Goal: Transaction & Acquisition: Obtain resource

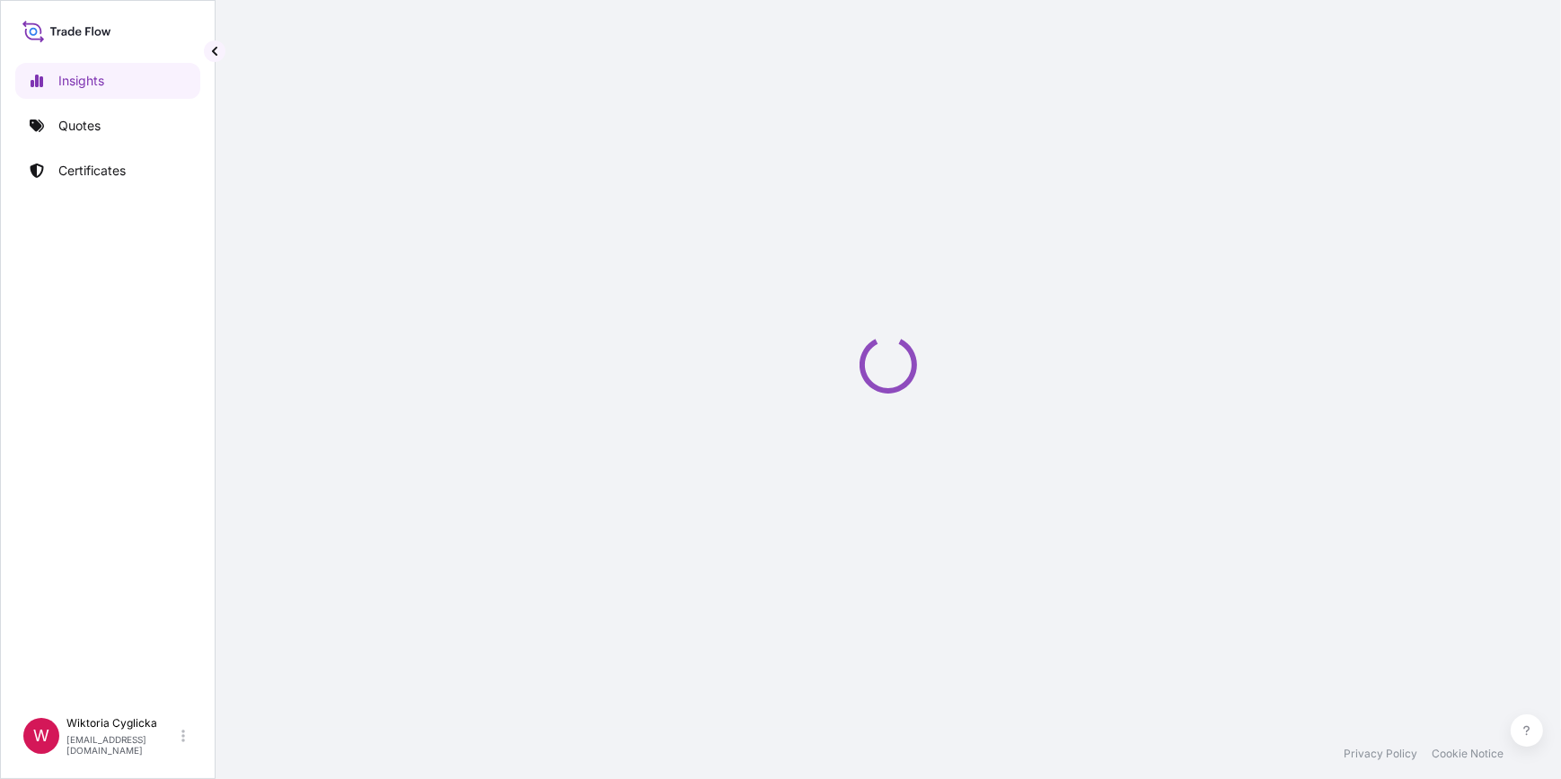
select select "2025"
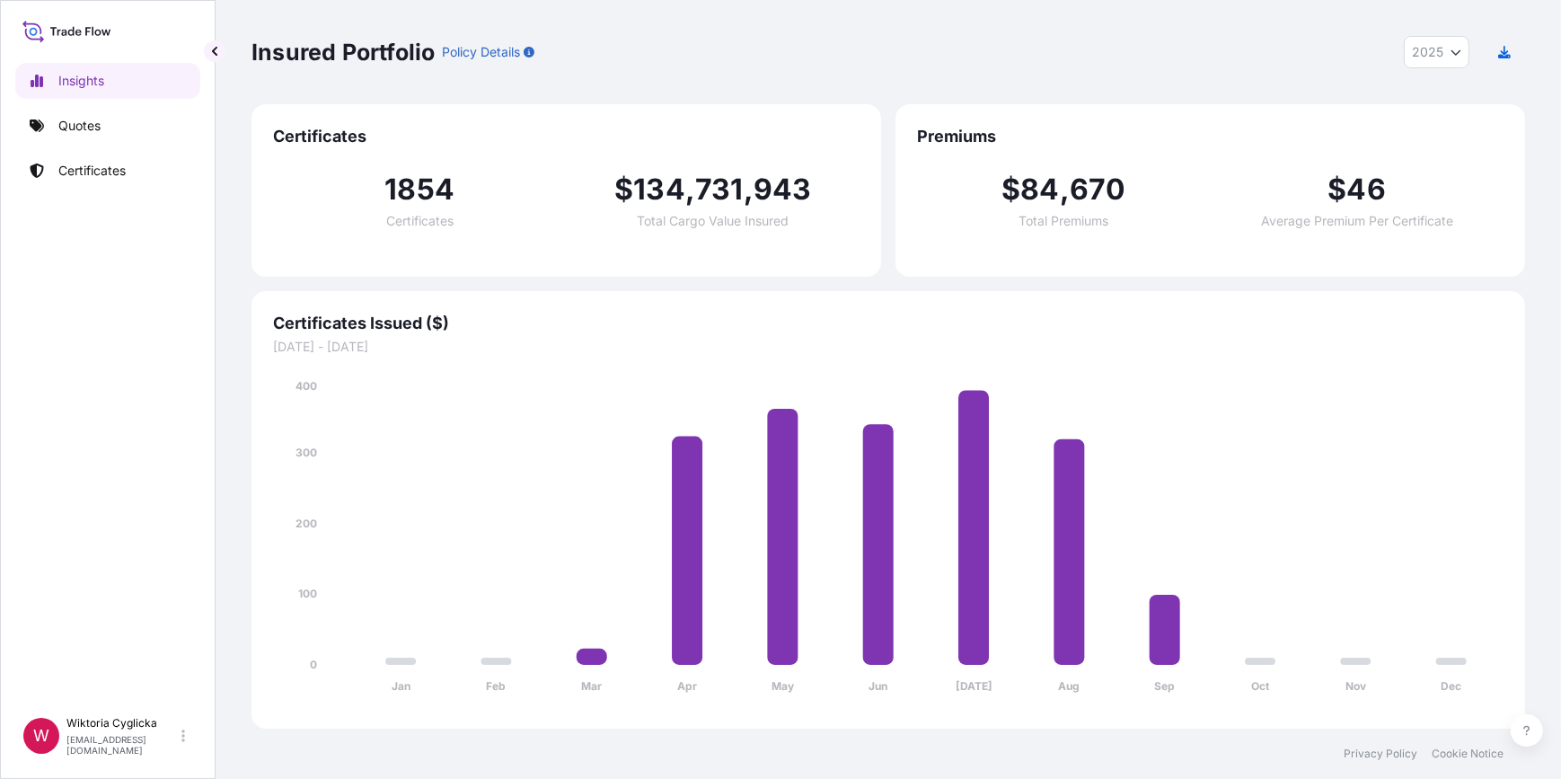
click at [135, 121] on link "Quotes" at bounding box center [107, 126] width 185 height 36
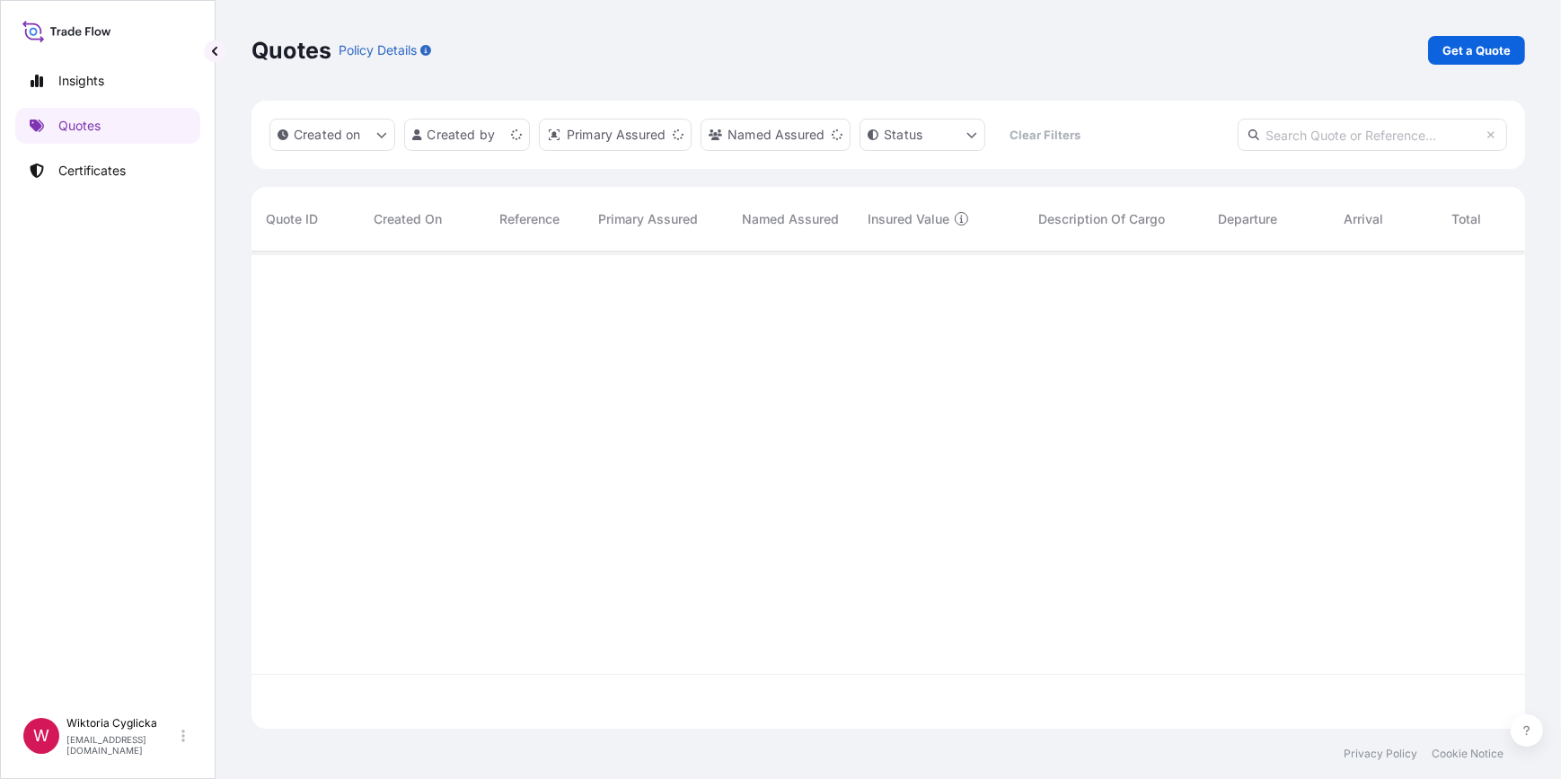
scroll to position [474, 1261]
click at [1475, 57] on p "Get a Quote" at bounding box center [1476, 50] width 68 height 18
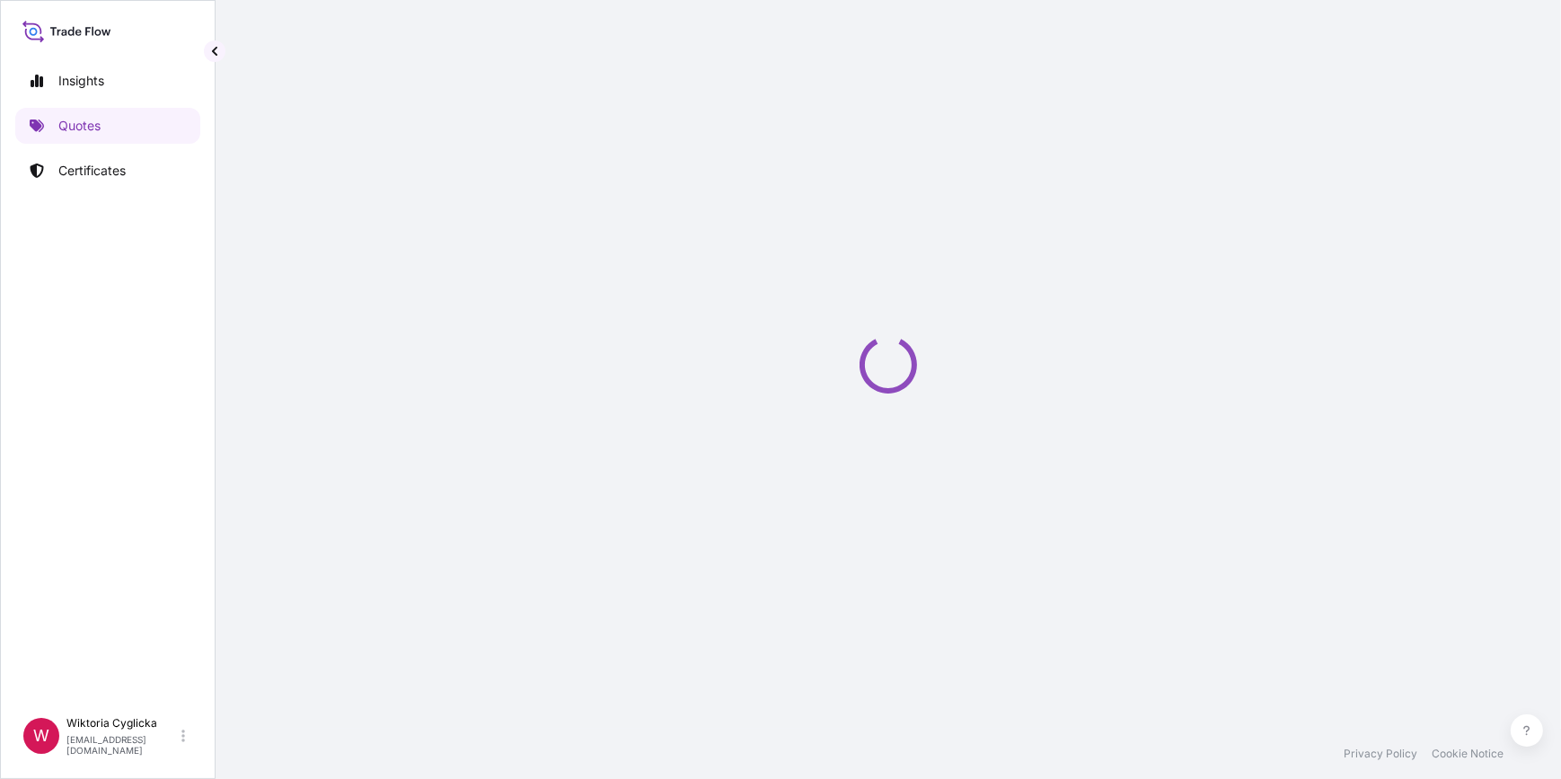
select select "Sea"
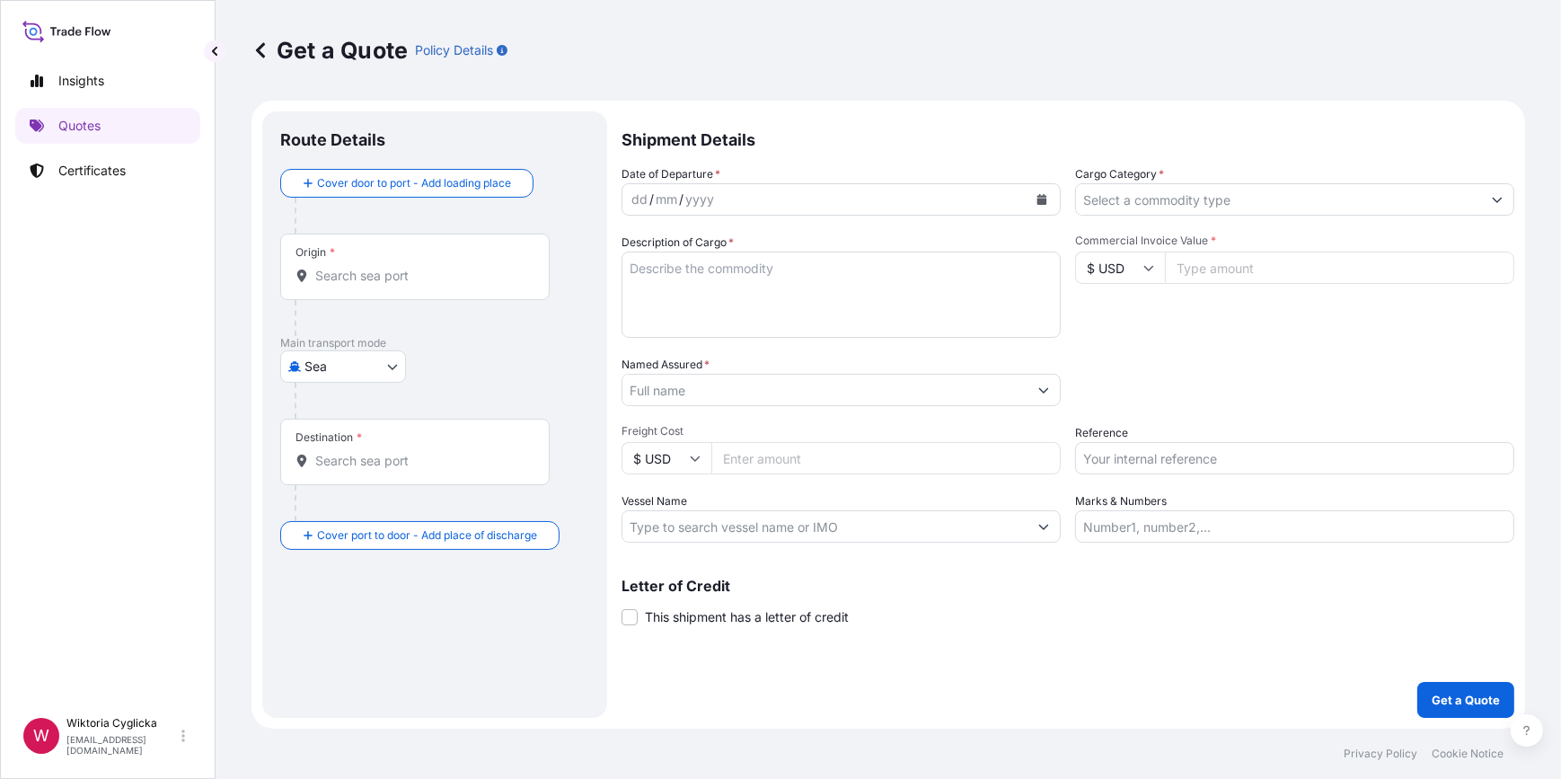
click at [1171, 212] on input "Cargo Category *" at bounding box center [1278, 199] width 405 height 32
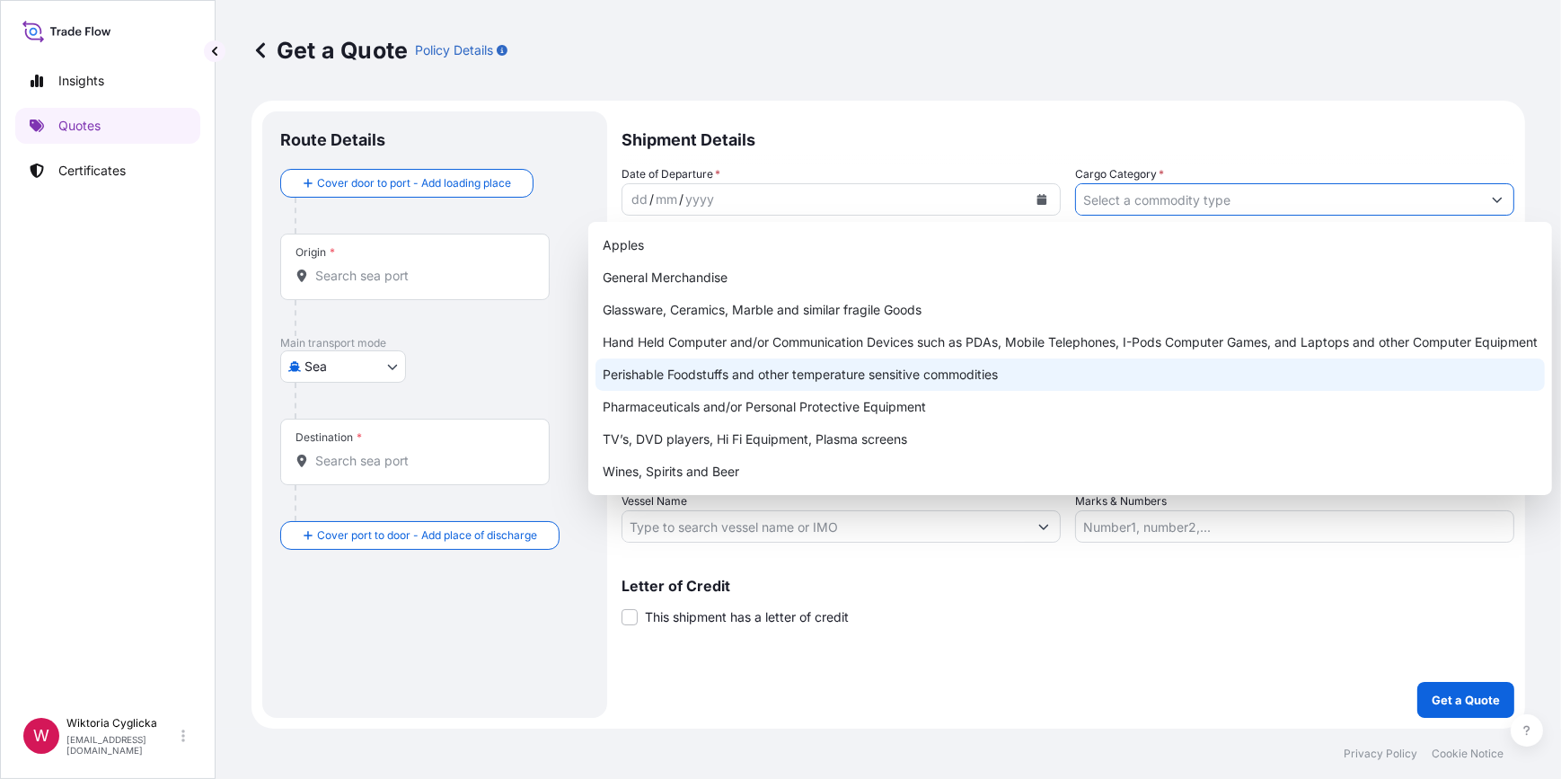
click at [896, 370] on div "Perishable Foodstuffs and other temperature sensitive commodities" at bounding box center [1069, 374] width 949 height 32
type input "Perishable Foodstuffs and other temperature sensitive commodities"
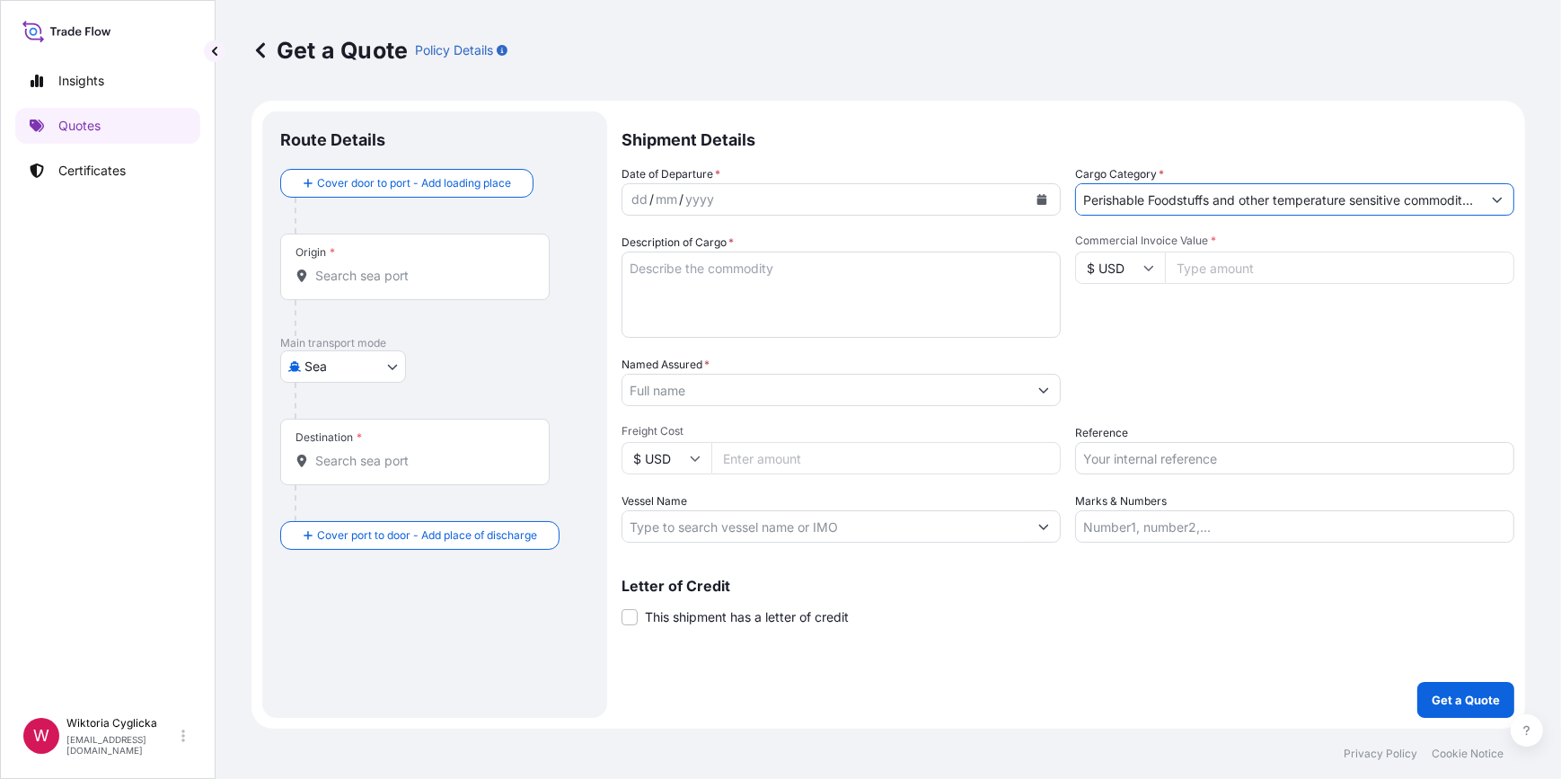
click at [1166, 262] on input "Commercial Invoice Value *" at bounding box center [1339, 267] width 349 height 32
click at [1147, 438] on div "Reference" at bounding box center [1294, 449] width 439 height 50
click at [1132, 461] on input "Reference" at bounding box center [1294, 458] width 439 height 32
paste input "S02032217"
click at [1154, 392] on div "Packing Category Type to search a container mode Please select a primary mode o…" at bounding box center [1294, 381] width 439 height 50
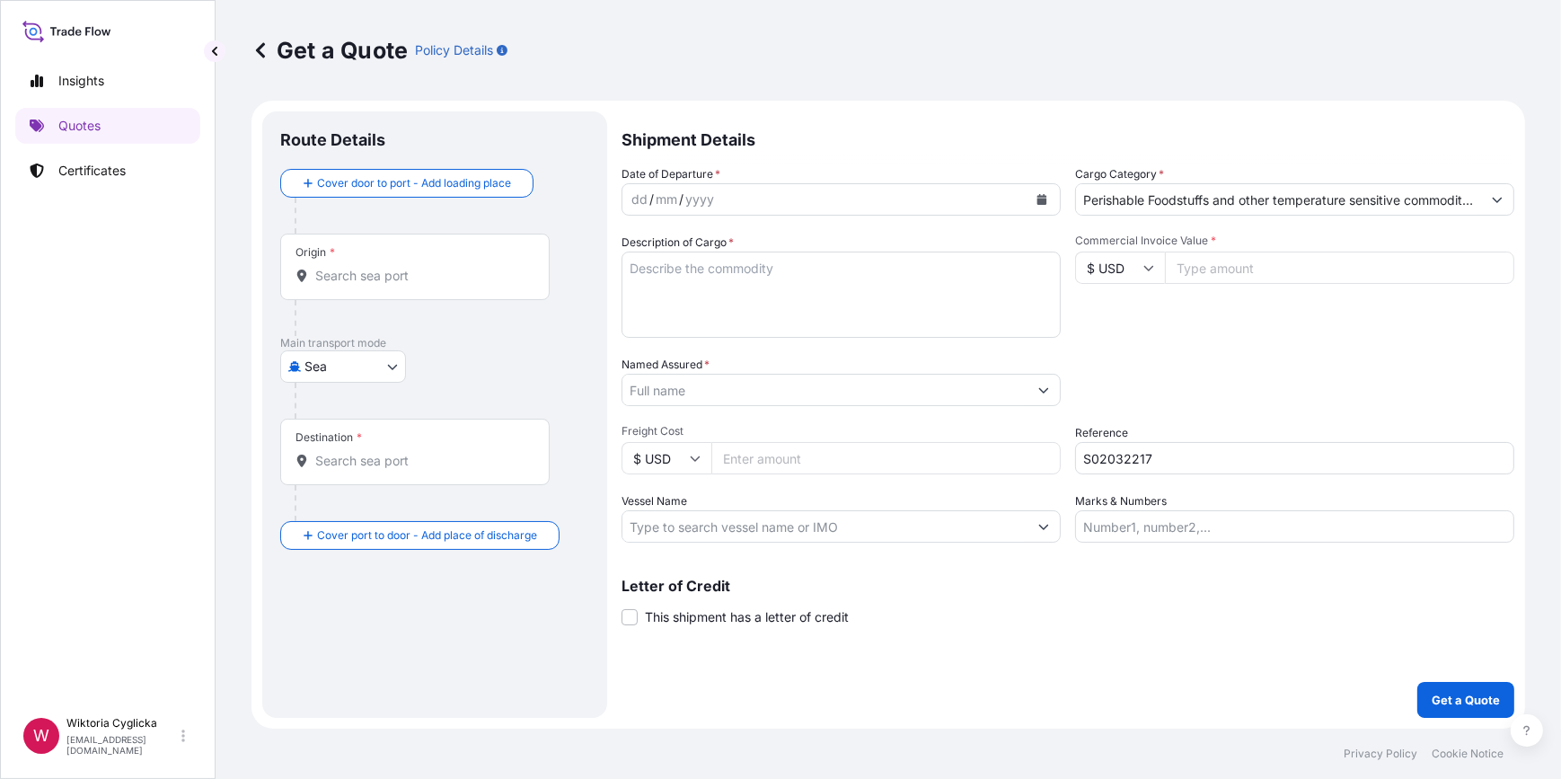
click at [1198, 462] on input "S02032217" at bounding box center [1294, 458] width 439 height 32
type input "S02032217"
click at [1186, 383] on div "Packing Category Type to search a container mode Please select a primary mode o…" at bounding box center [1294, 381] width 439 height 50
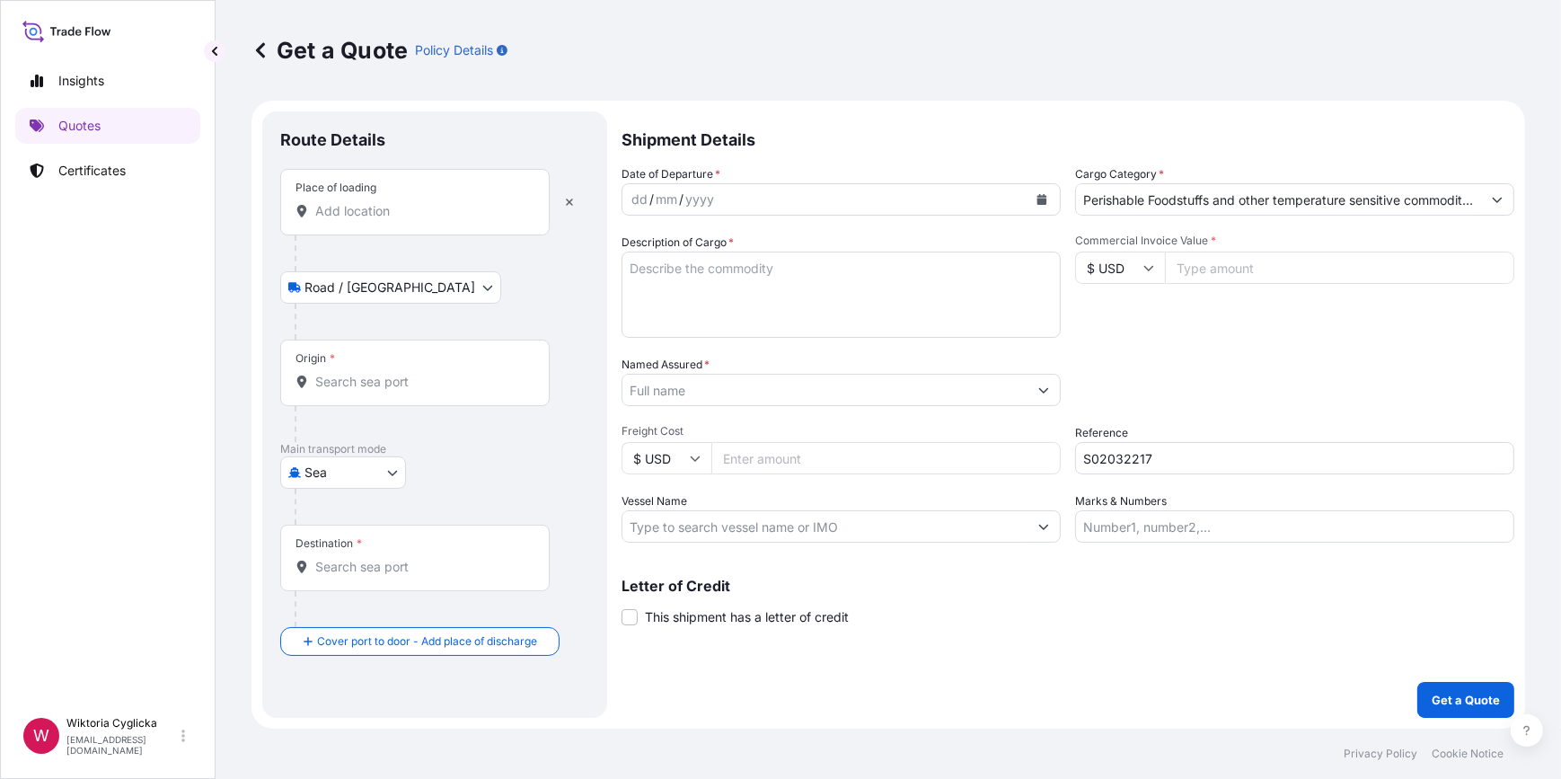
click at [323, 230] on div "Place of loading" at bounding box center [414, 202] width 269 height 66
click at [323, 220] on input "Place of loading" at bounding box center [421, 211] width 212 height 18
paste input "BIAŁYSTOK,"
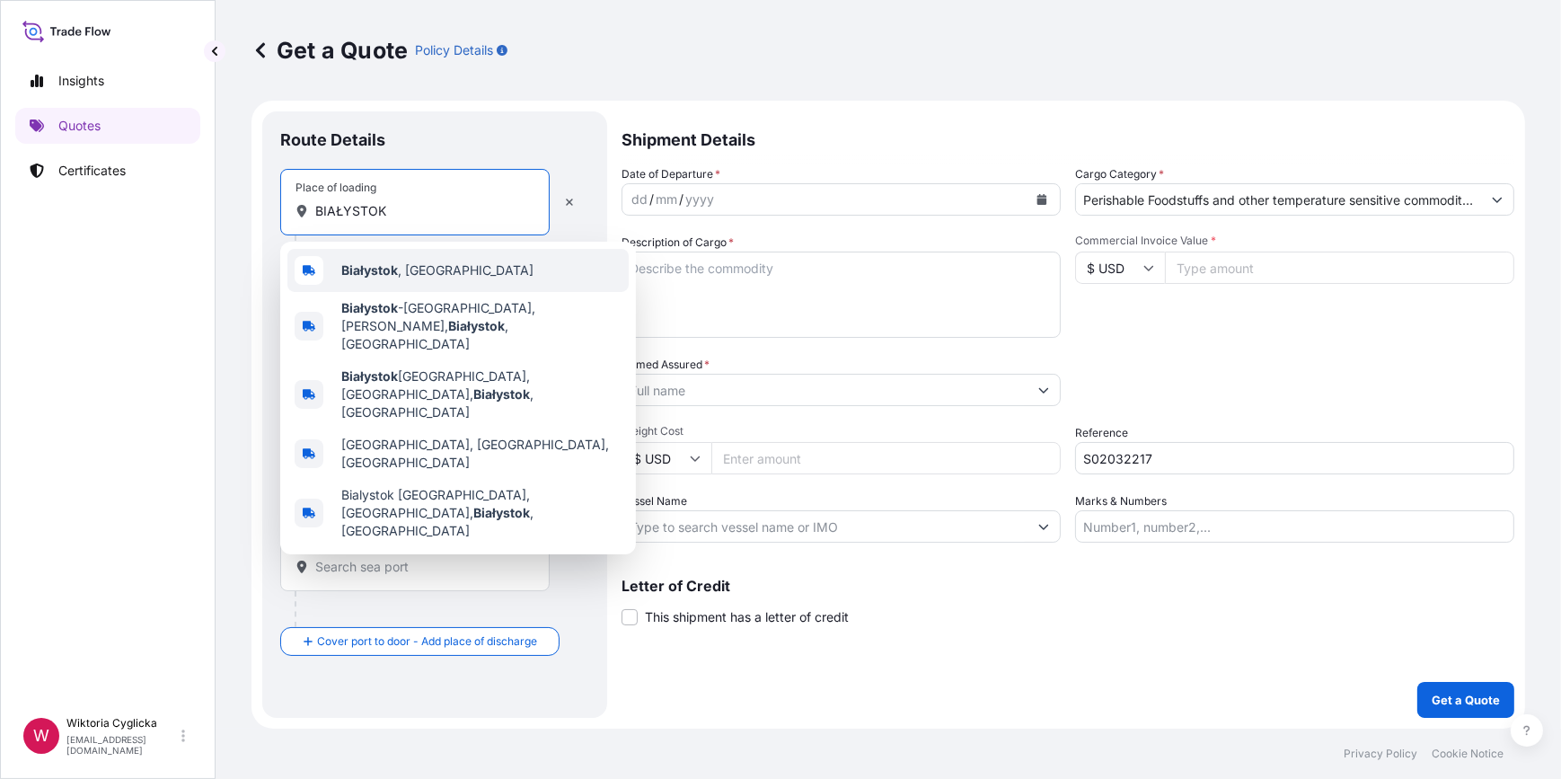
type input "BIAŁYSTOK"
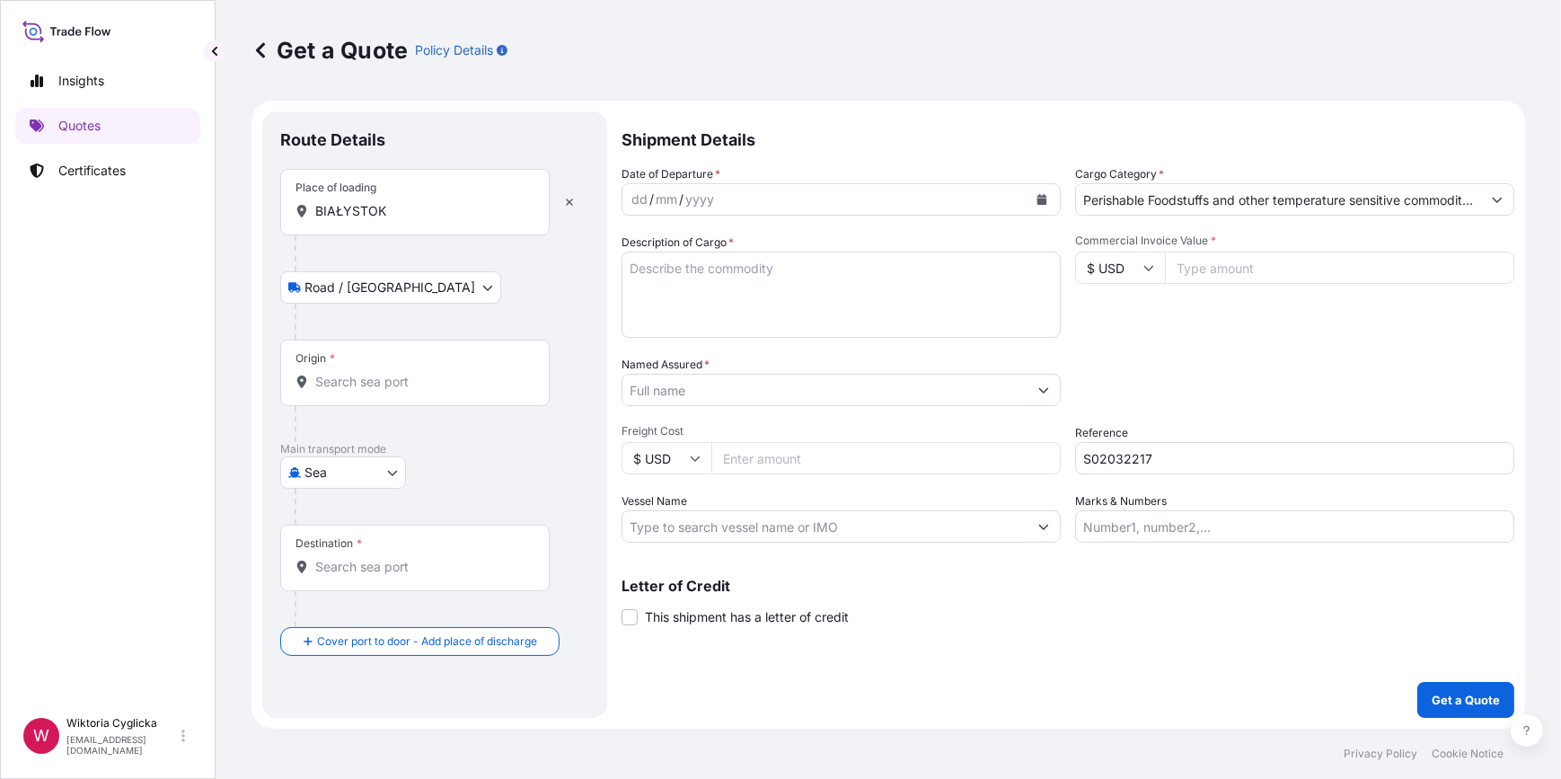
click at [403, 385] on input "Origin *" at bounding box center [421, 382] width 212 height 18
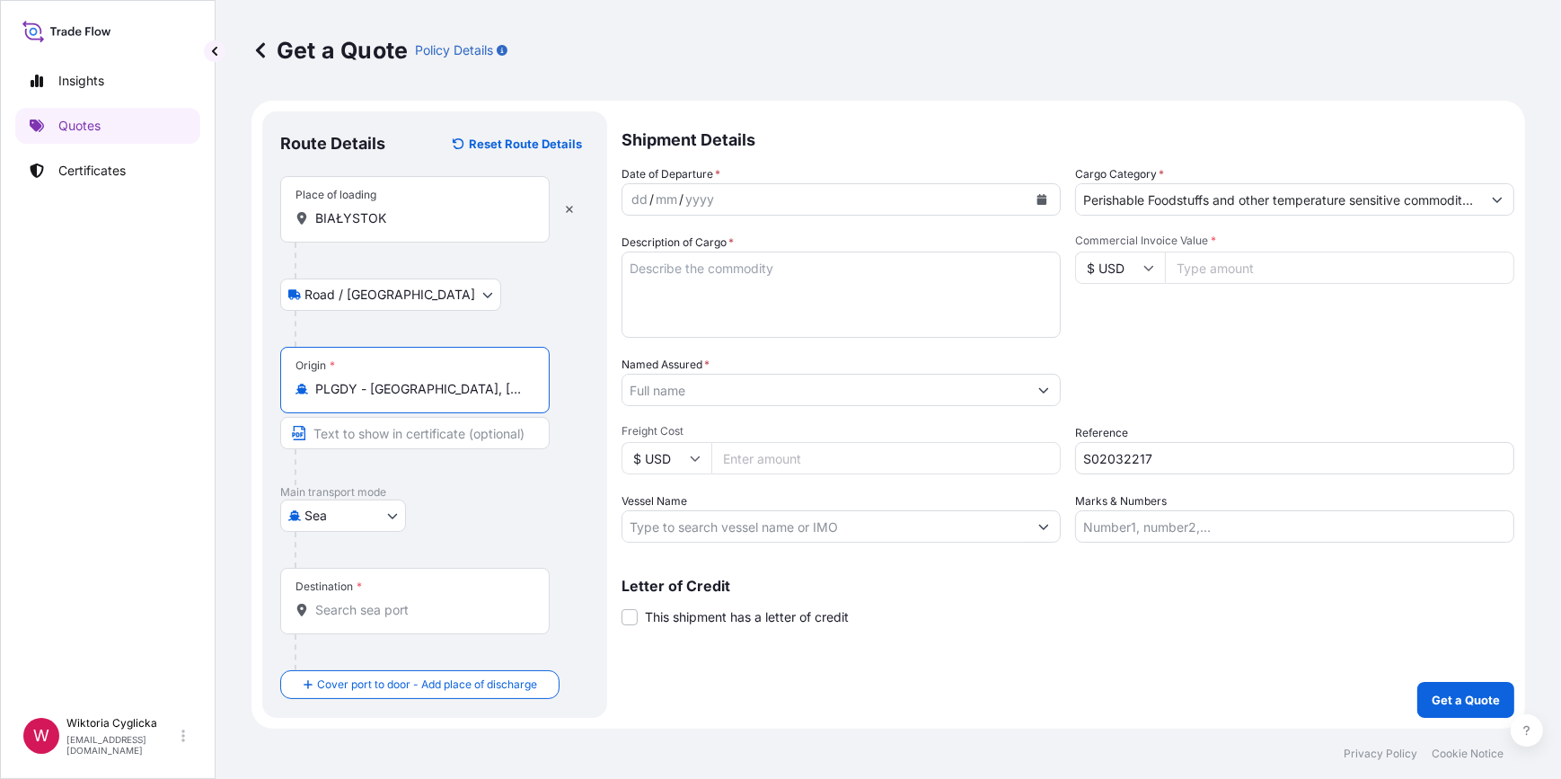
type input "PLGDY - Gdynia, Poland"
click at [354, 614] on input "Destination *" at bounding box center [421, 610] width 212 height 18
paste input "EL DEKHEILA"
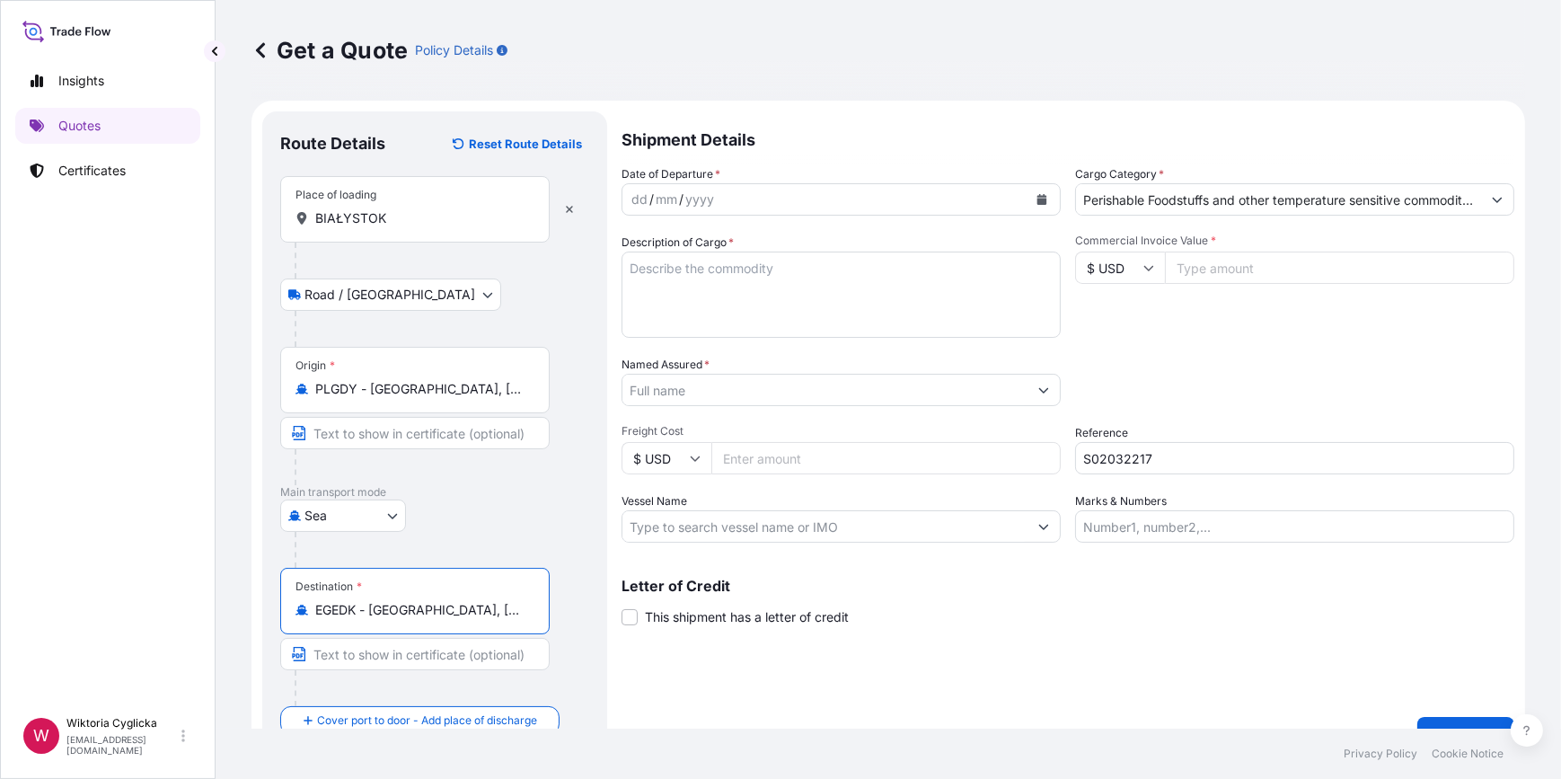
type input "EGEDK - El Dekheila, Egypt"
click at [767, 304] on textarea "Description of Cargo *" at bounding box center [840, 294] width 439 height 86
click at [682, 315] on textarea "Description of Cargo *" at bounding box center [840, 294] width 439 height 86
paste textarea "ATRAKTA AQUA LIP BALM (167,50KG) HS CODE: 33041000 ATRAKTA AQUA FACIAL CLEANSER…"
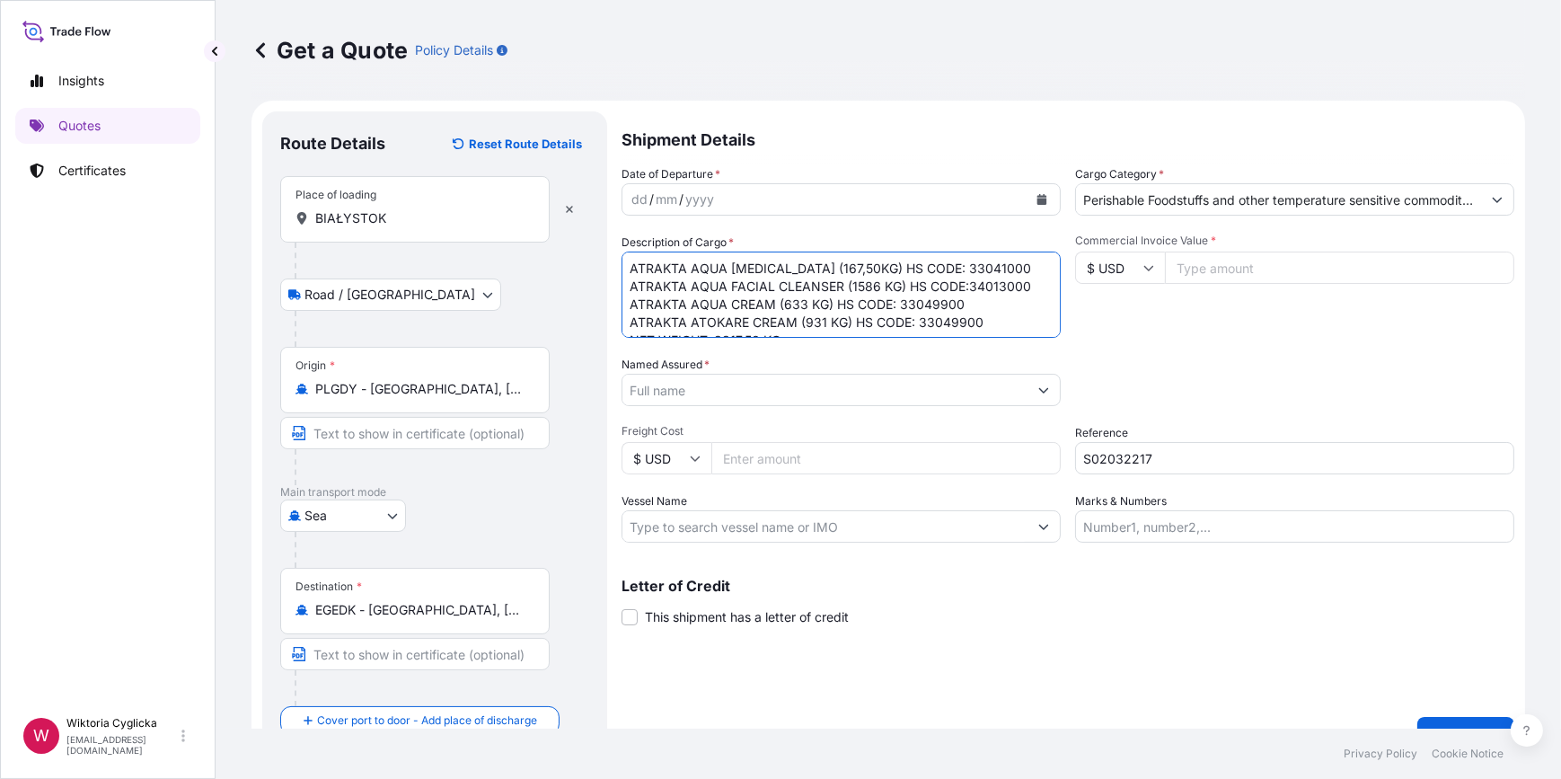
scroll to position [10, 0]
click at [807, 330] on textarea "ATRAKTA AQUA LIP BALM (167,50KG) HS CODE: 33041000 ATRAKTA AQUA FACIAL CLEANSER…" at bounding box center [840, 294] width 439 height 86
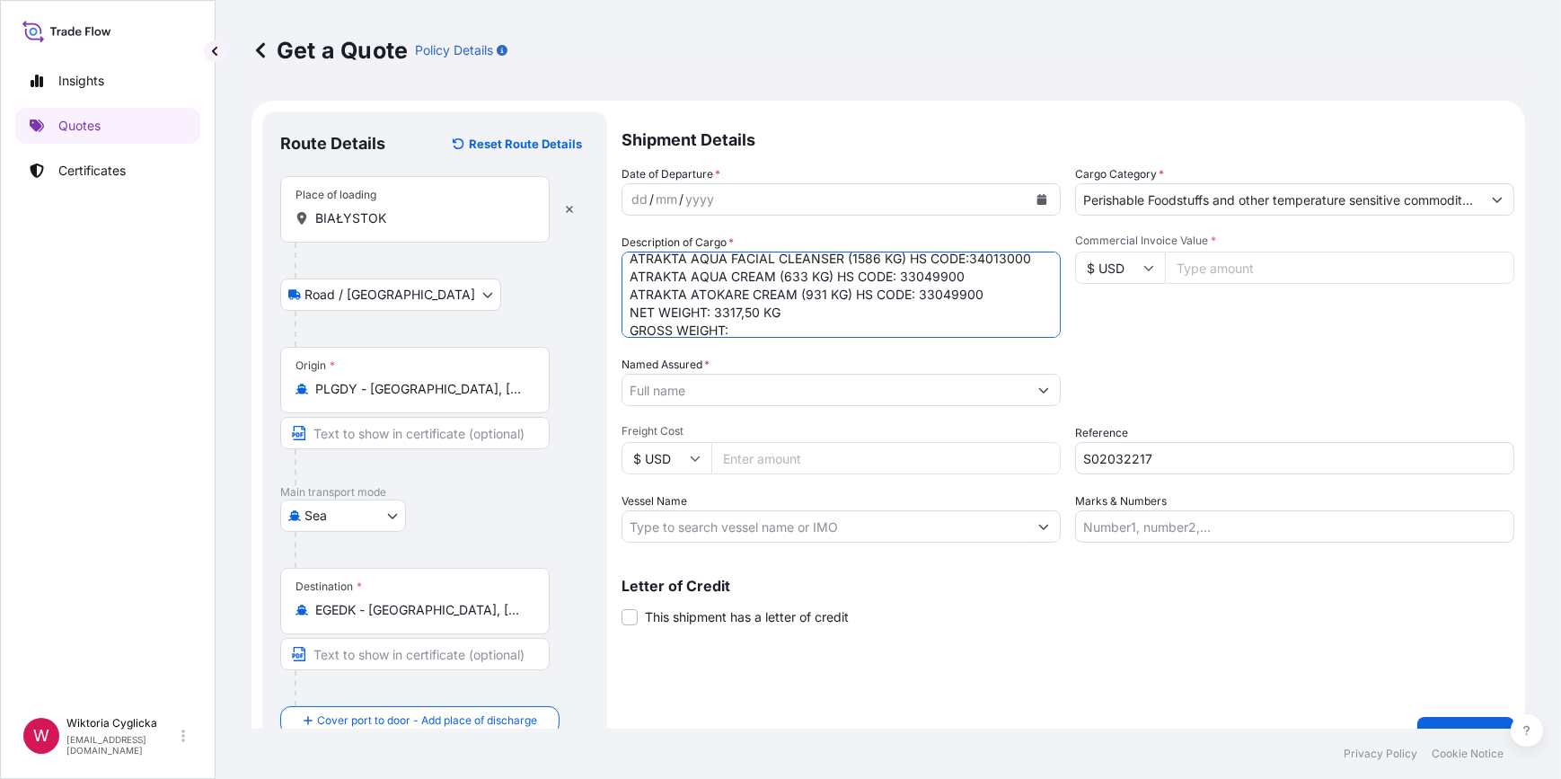
paste textarea "3575,000"
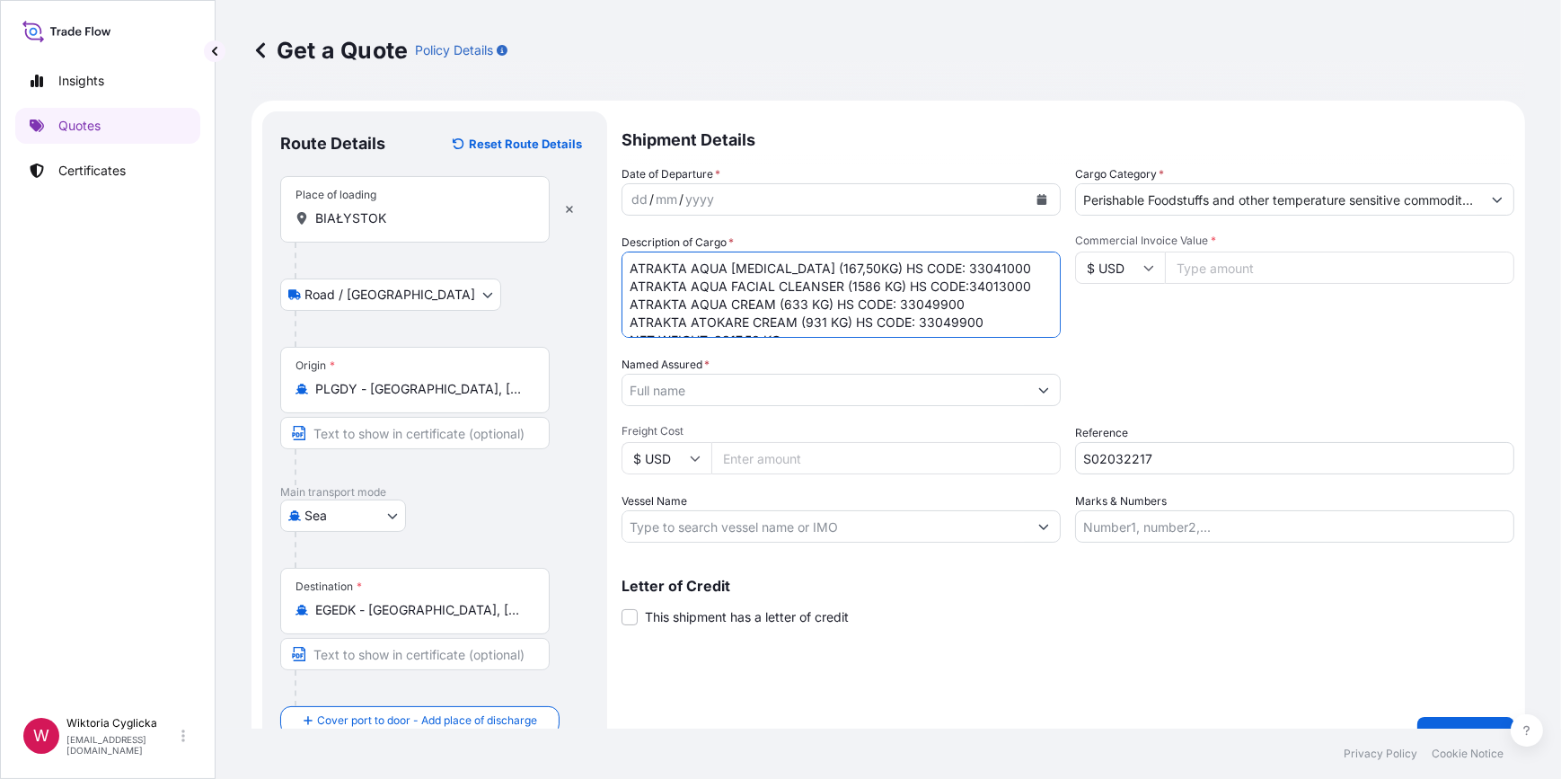
scroll to position [0, 0]
click at [626, 269] on textarea "ATRAKTA AQUA LIP BALM (167,50KG) HS CODE: 33041000 ATRAKTA AQUA FACIAL CLEANSER…" at bounding box center [840, 294] width 439 height 86
click at [628, 265] on textarea "ATRAKTA AQUA LIP BALM (167,50KG) HS CODE: 33041000 ATRAKTA AQUA FACIAL CLEANSER…" at bounding box center [840, 294] width 439 height 86
paste textarea "OOLU2066030"
type textarea "OOLU2066030 ATRAKTA AQUA LIP BALM (167,50KG) HS CODE: 33041000 ATRAKTA AQUA FAC…"
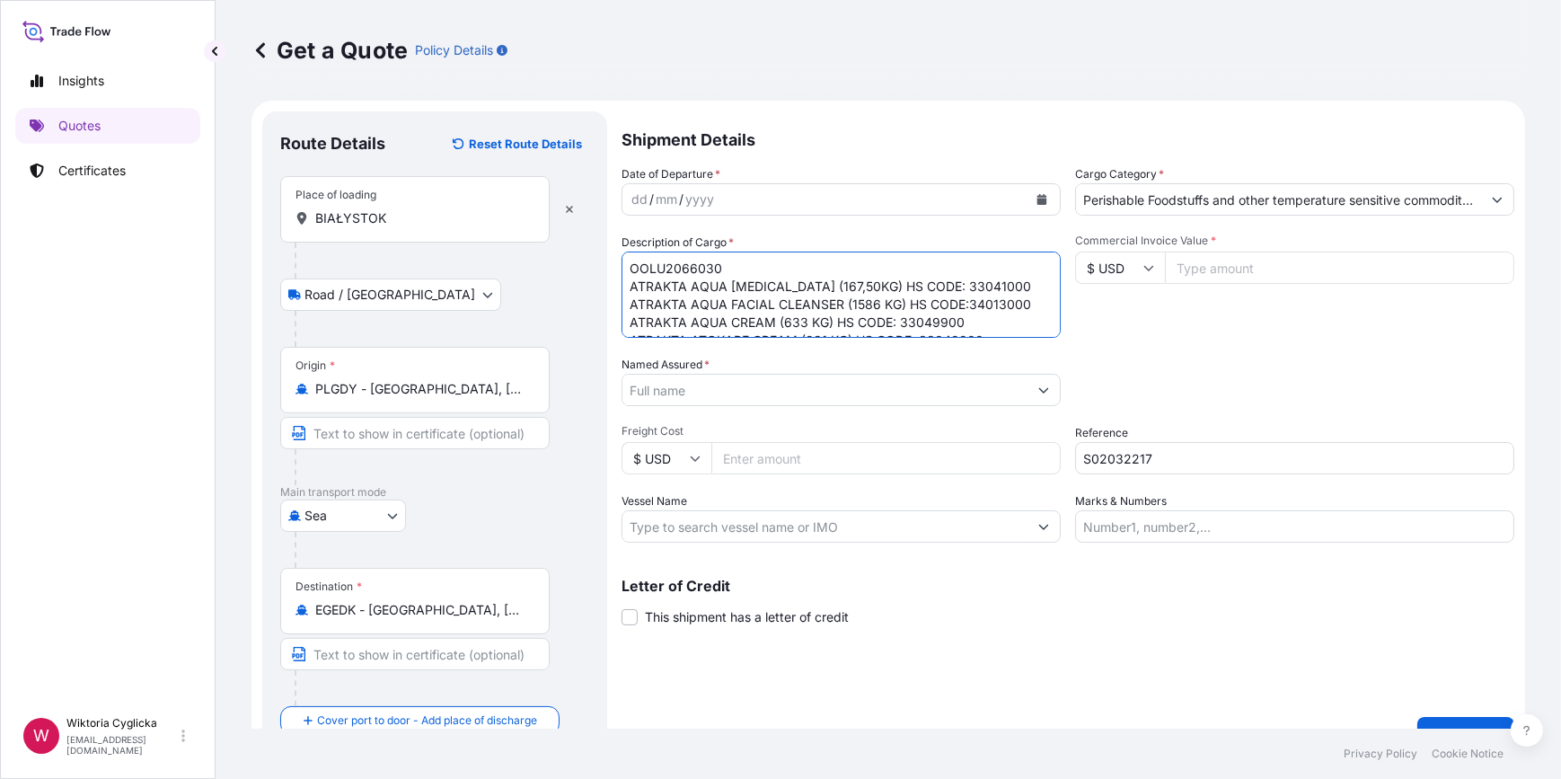
click at [1037, 200] on icon "Calendar" at bounding box center [1042, 199] width 10 height 11
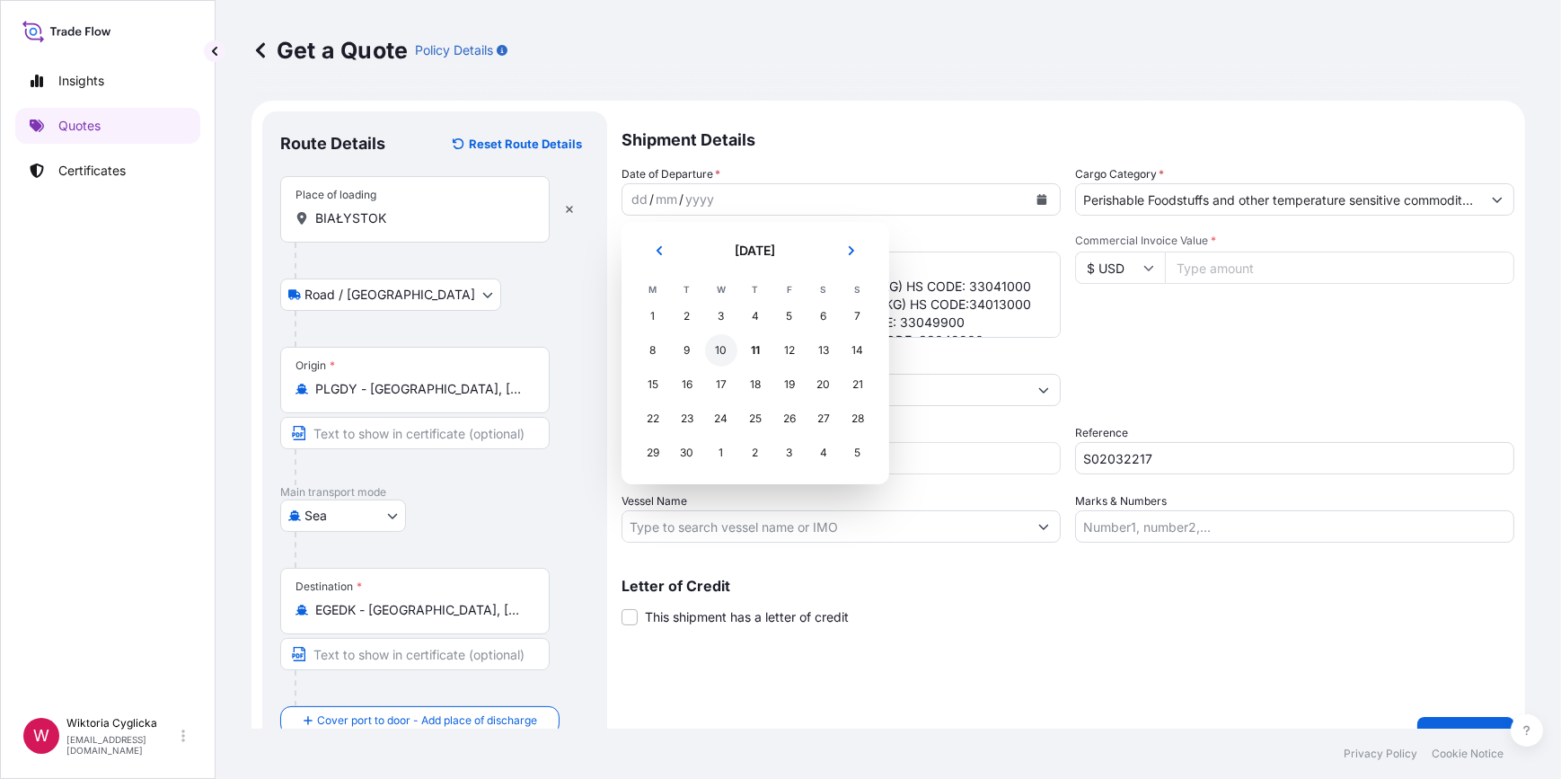
click at [728, 353] on div "10" at bounding box center [721, 350] width 32 height 32
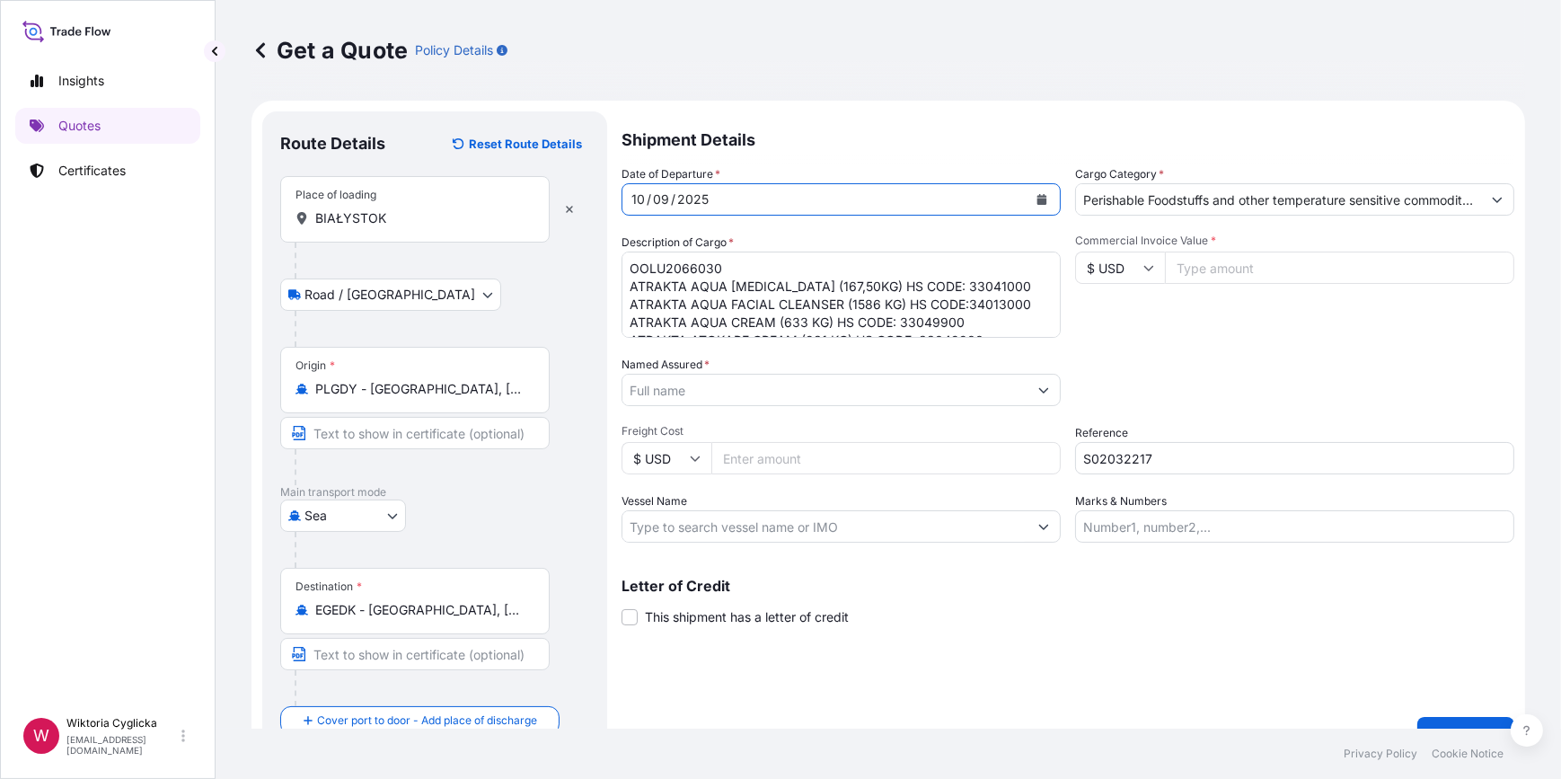
click at [742, 384] on input "Named Assured *" at bounding box center [824, 390] width 405 height 32
click at [765, 388] on input "Named Assured *" at bounding box center [824, 390] width 405 height 32
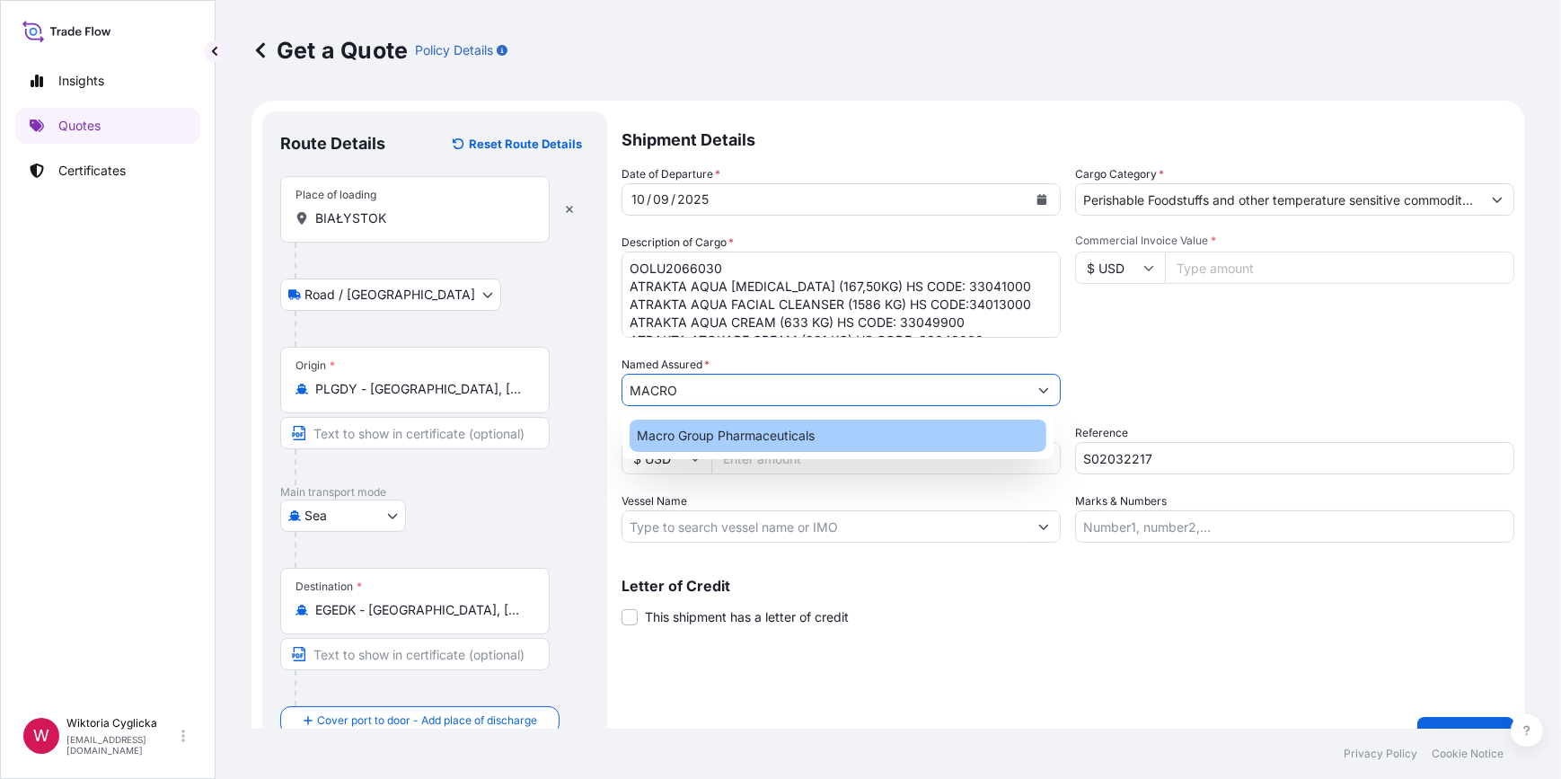
click at [673, 423] on div "Macro Group Pharmaceuticals" at bounding box center [837, 435] width 417 height 32
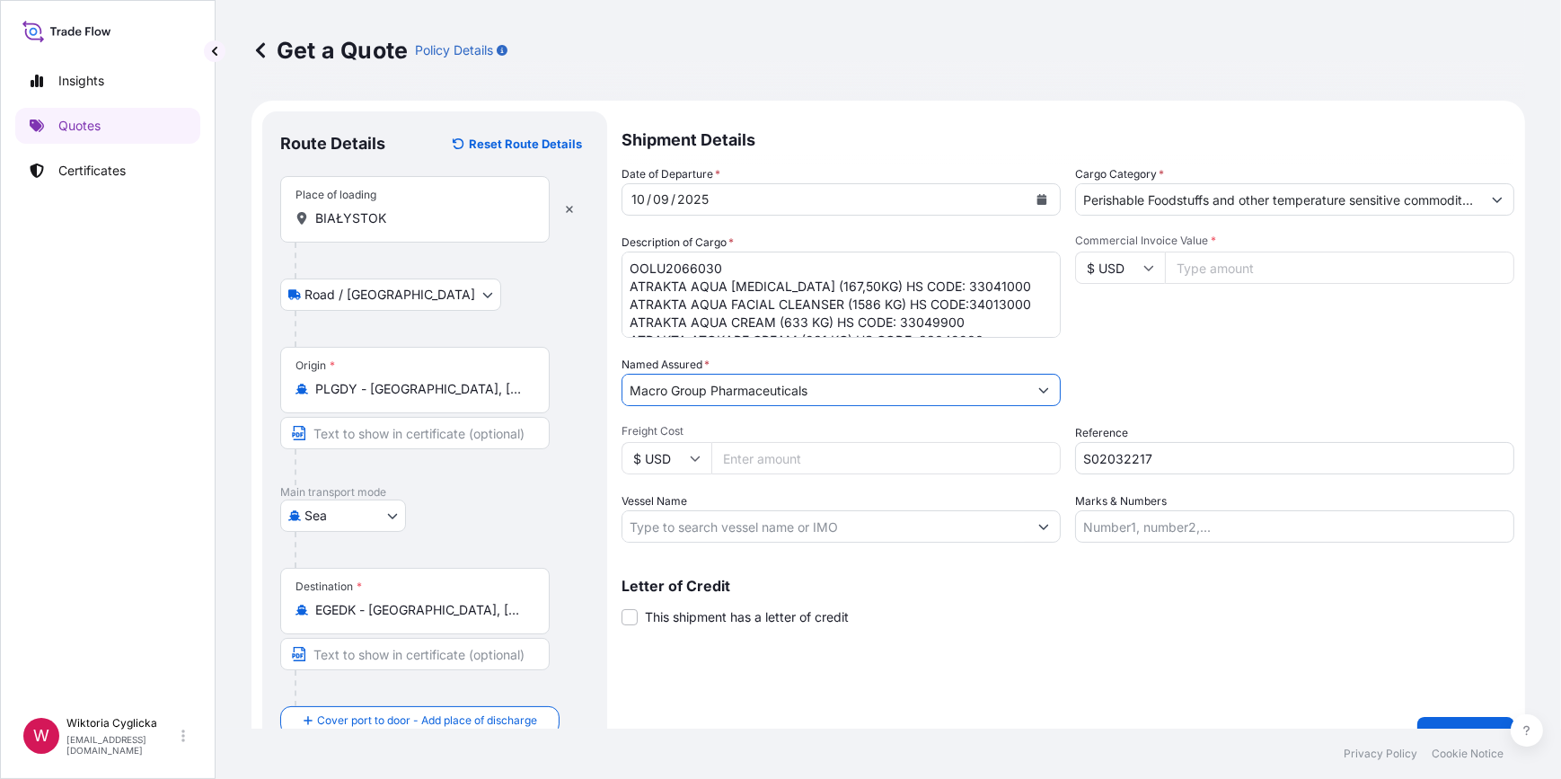
type input "Macro Group Pharmaceuticals"
click at [1333, 340] on div "Date of Departure * 10 / 09 / 2025 Cargo Category * Perishable Foodstuffs and o…" at bounding box center [1067, 353] width 893 height 377
click at [1210, 262] on input "Commercial Invoice Value *" at bounding box center [1339, 267] width 349 height 32
type input "16955.48"
click at [1241, 335] on div "Commercial Invoice Value * $ USD 16955.48" at bounding box center [1294, 285] width 439 height 104
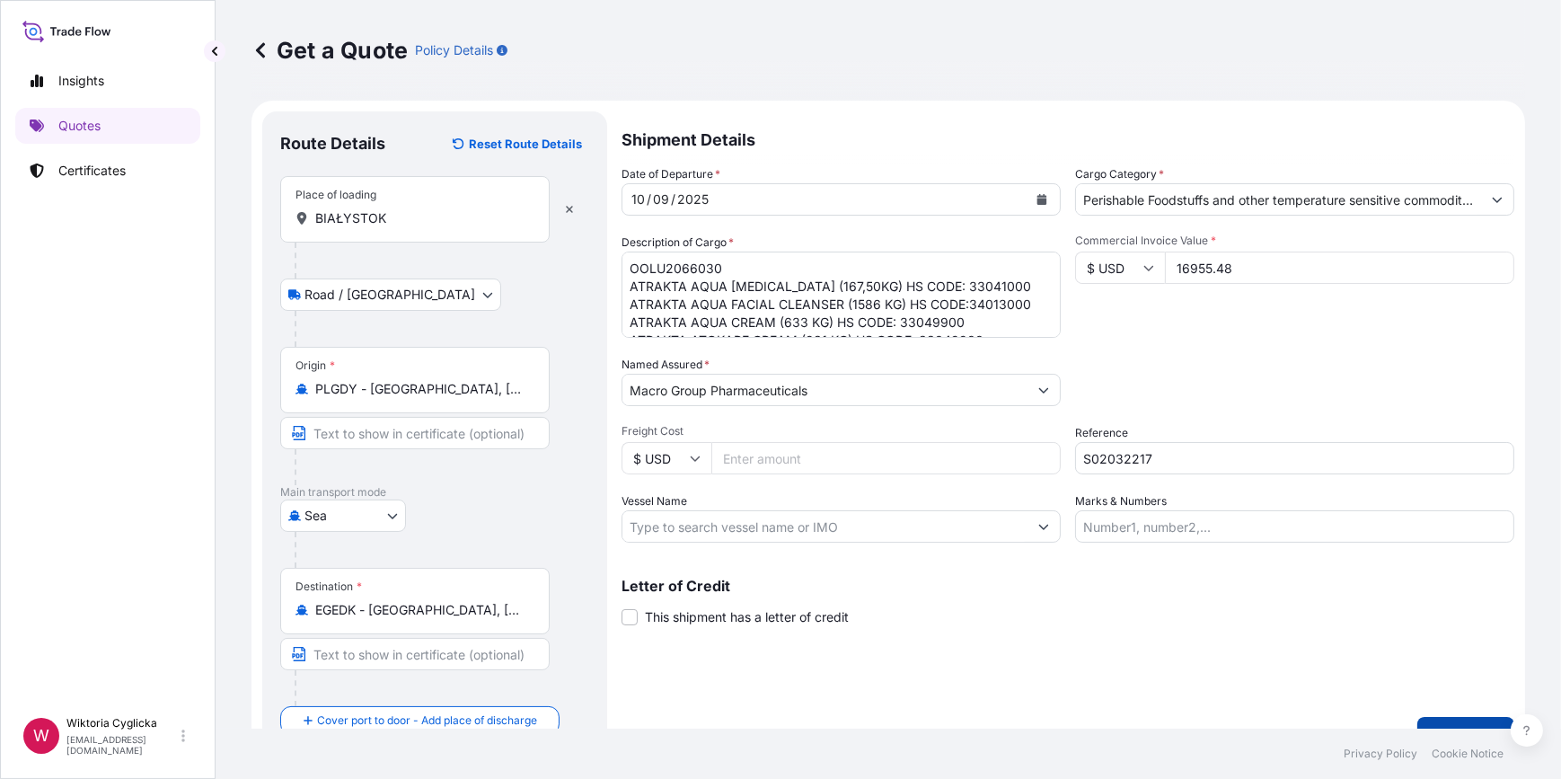
click at [1438, 720] on button "Get a Quote" at bounding box center [1465, 735] width 97 height 36
click at [422, 216] on input "BIAŁYSTOK" at bounding box center [421, 218] width 212 height 18
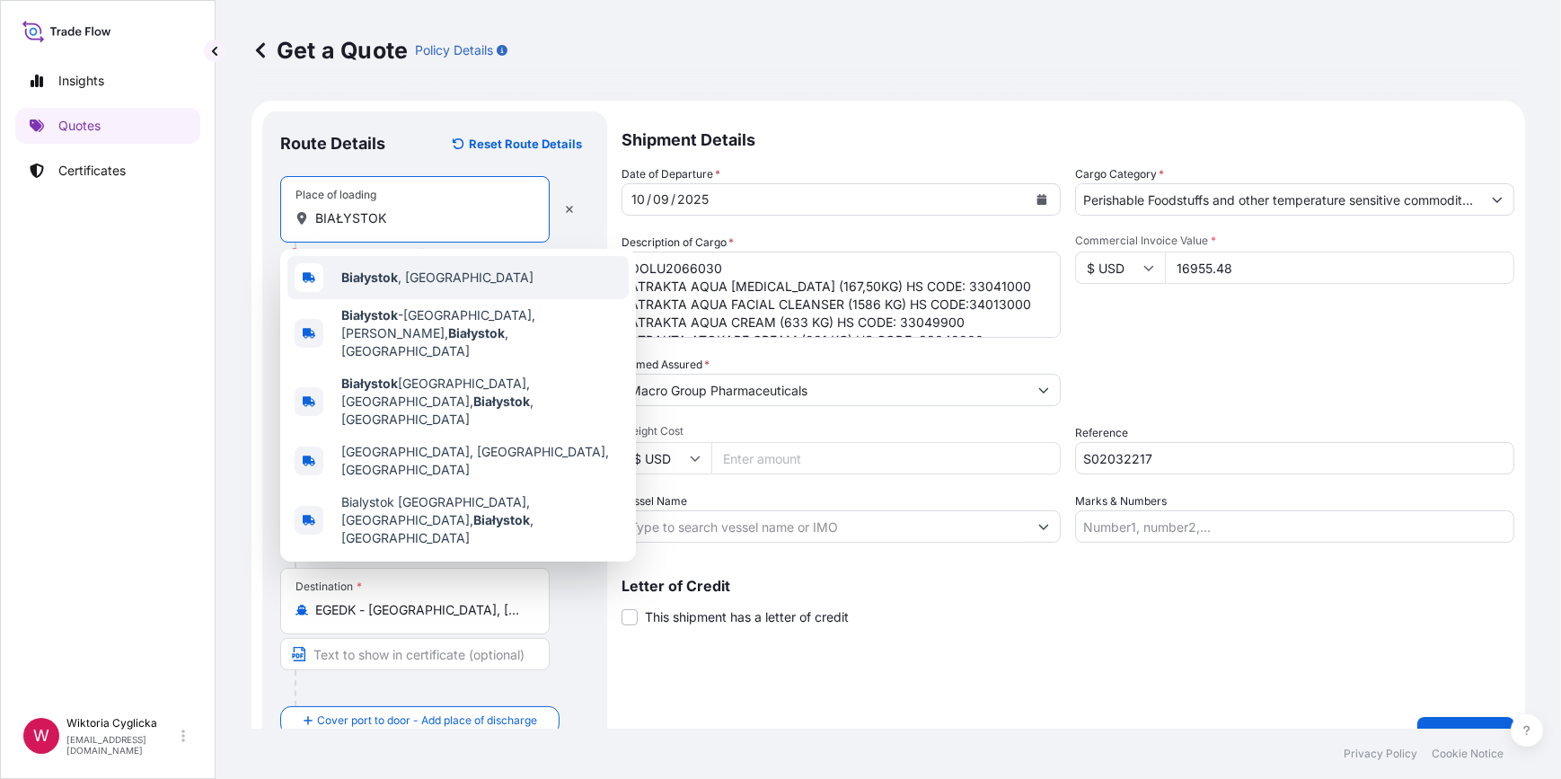
click at [407, 277] on span "Białystok , Poland" at bounding box center [437, 277] width 192 height 18
type input "Białystok, Poland"
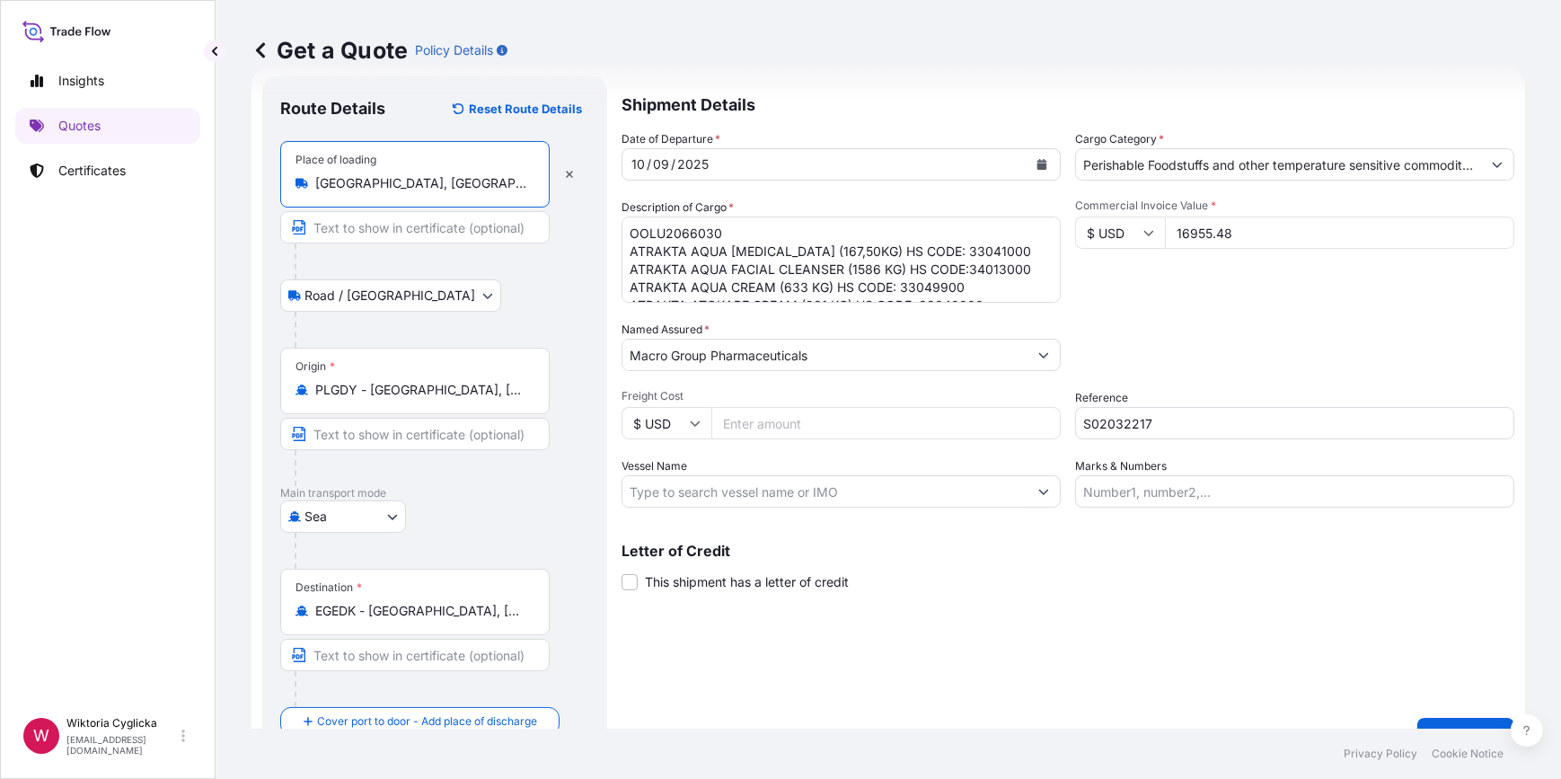
scroll to position [70, 0]
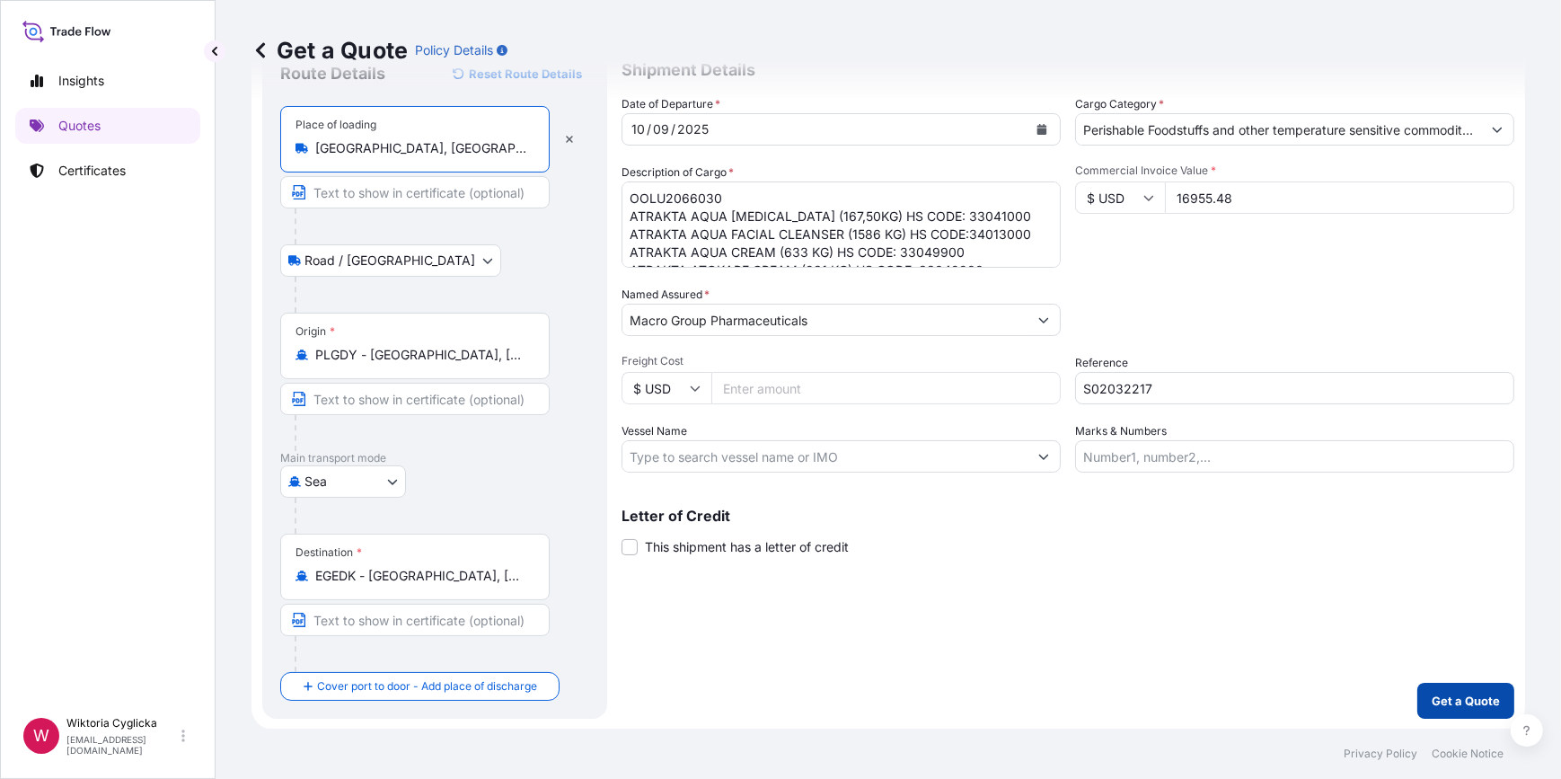
click at [1417, 685] on button "Get a Quote" at bounding box center [1465, 700] width 97 height 36
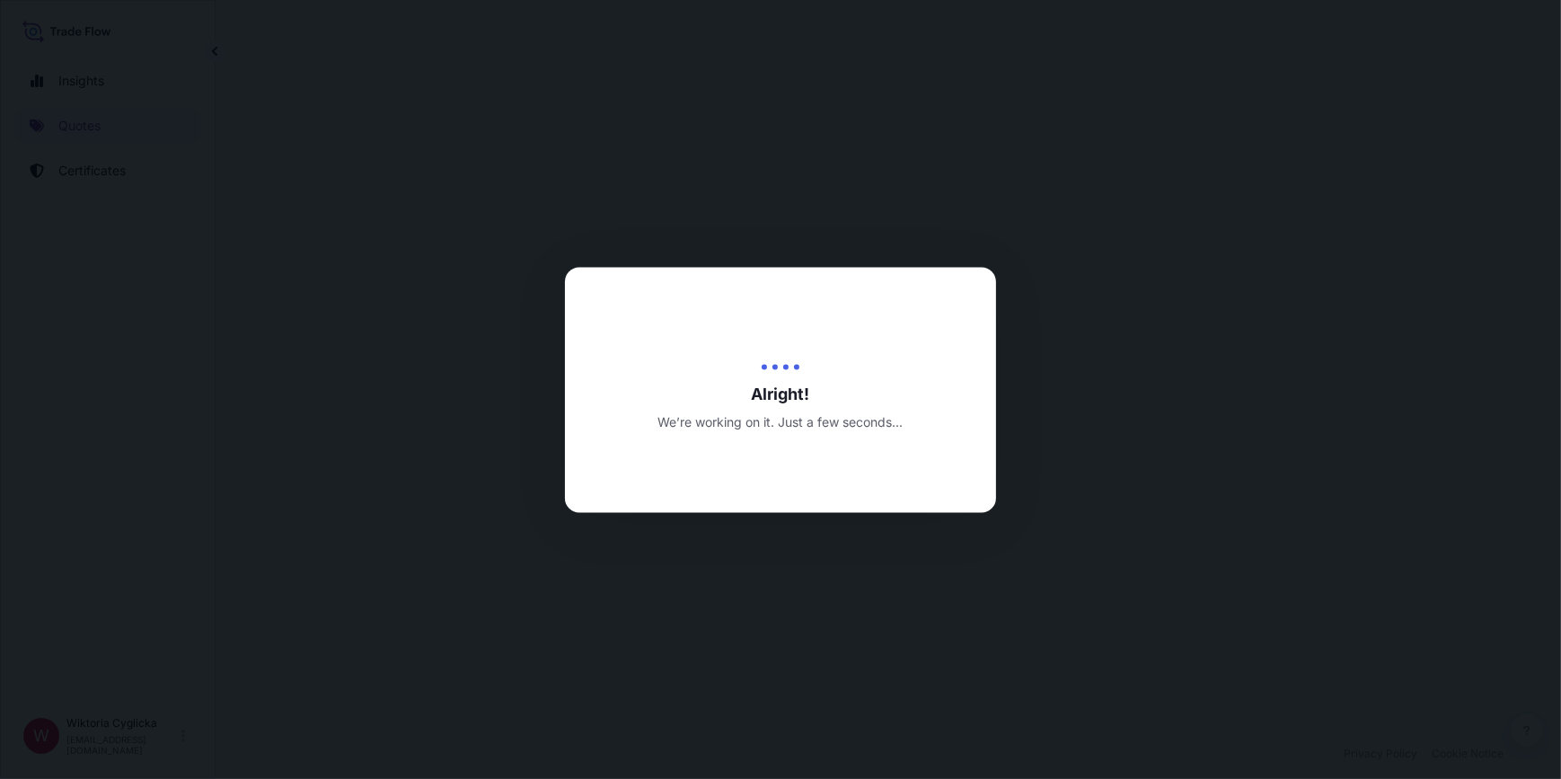
select select "Road / Inland"
select select "Sea"
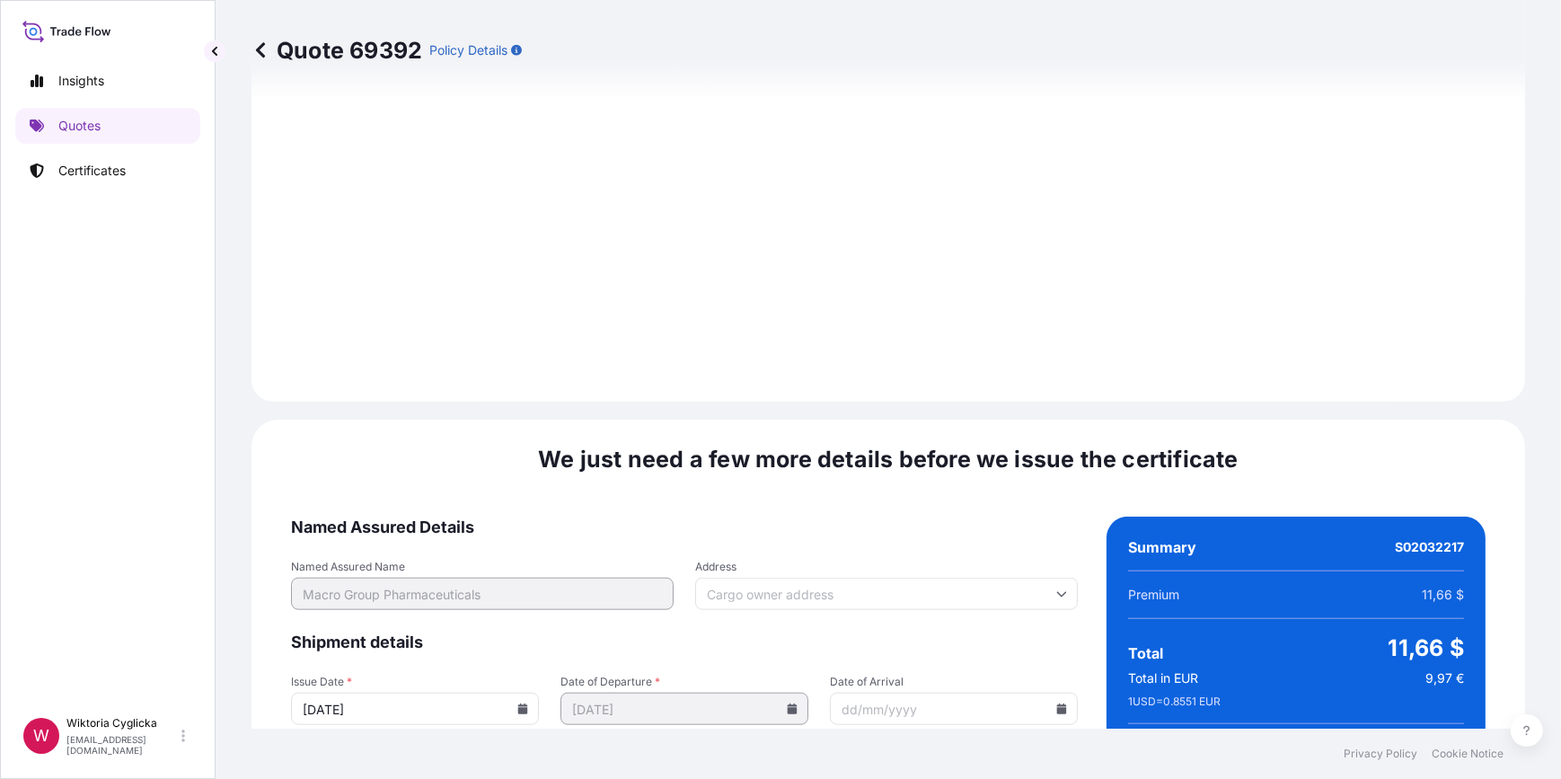
scroll to position [2242, 0]
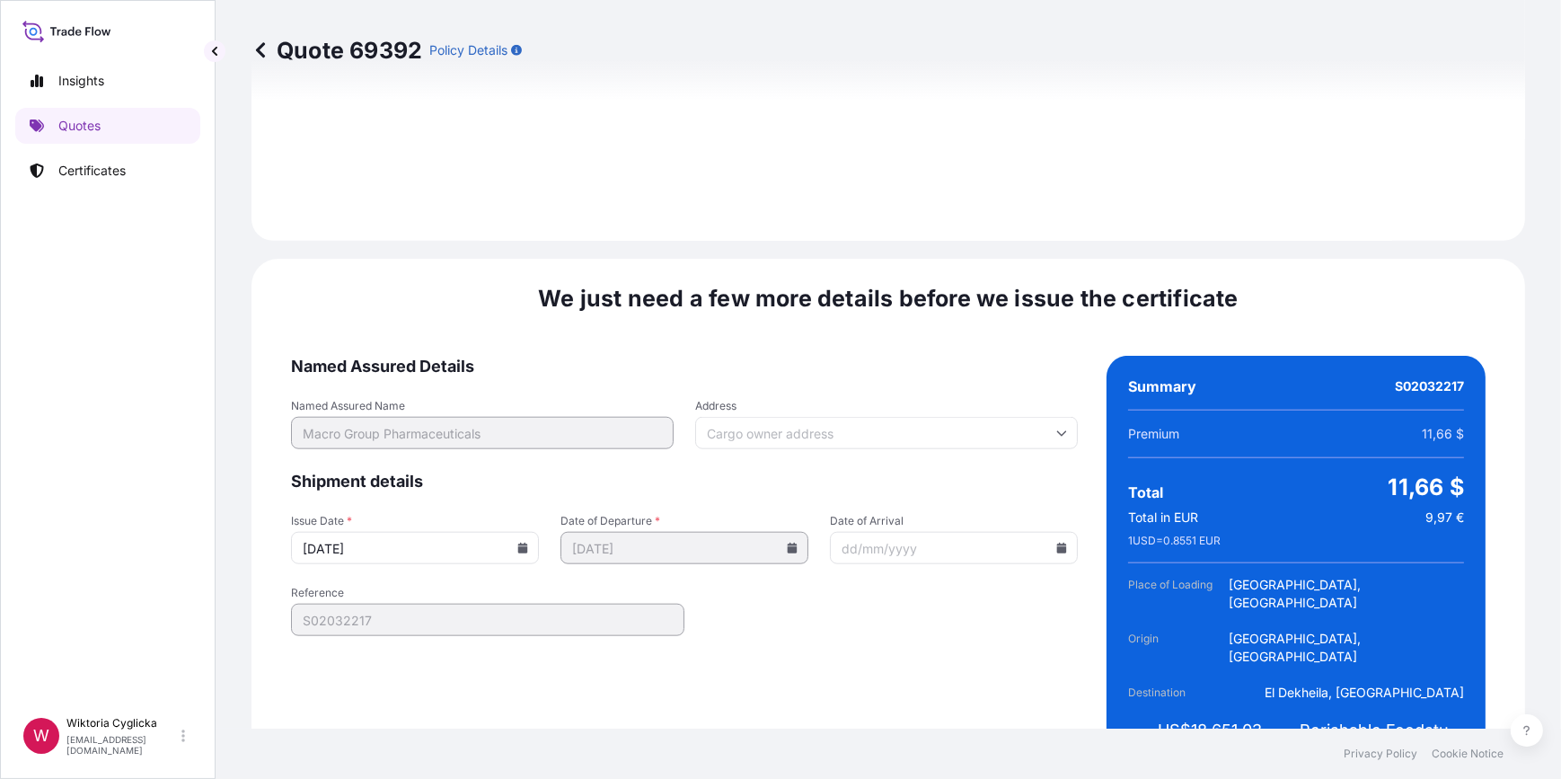
click at [528, 532] on input "11/09/2025" at bounding box center [415, 548] width 248 height 32
click at [519, 542] on icon at bounding box center [523, 547] width 10 height 11
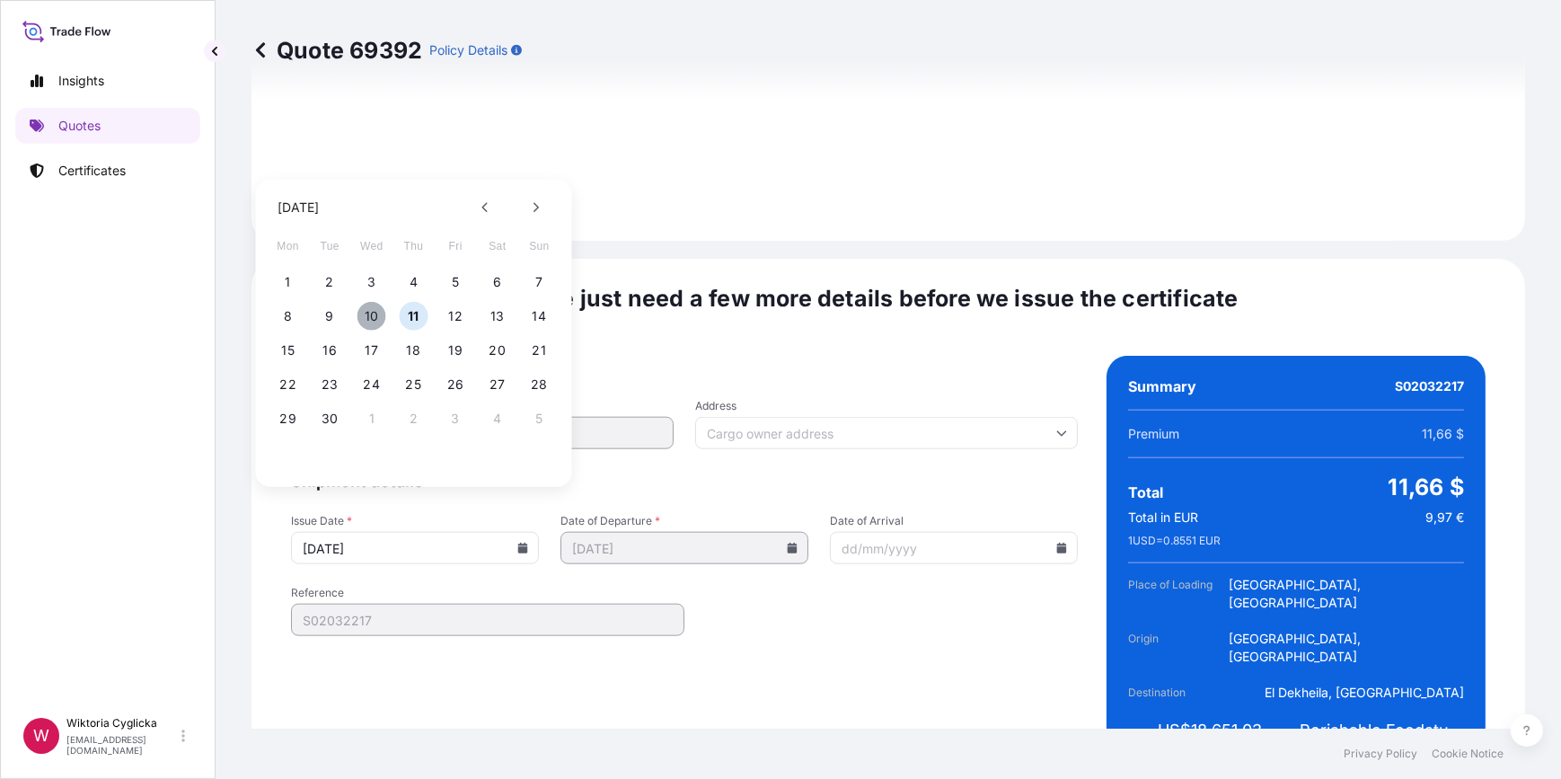
click at [371, 307] on button "10" at bounding box center [371, 316] width 29 height 29
type input "10/09/2025"
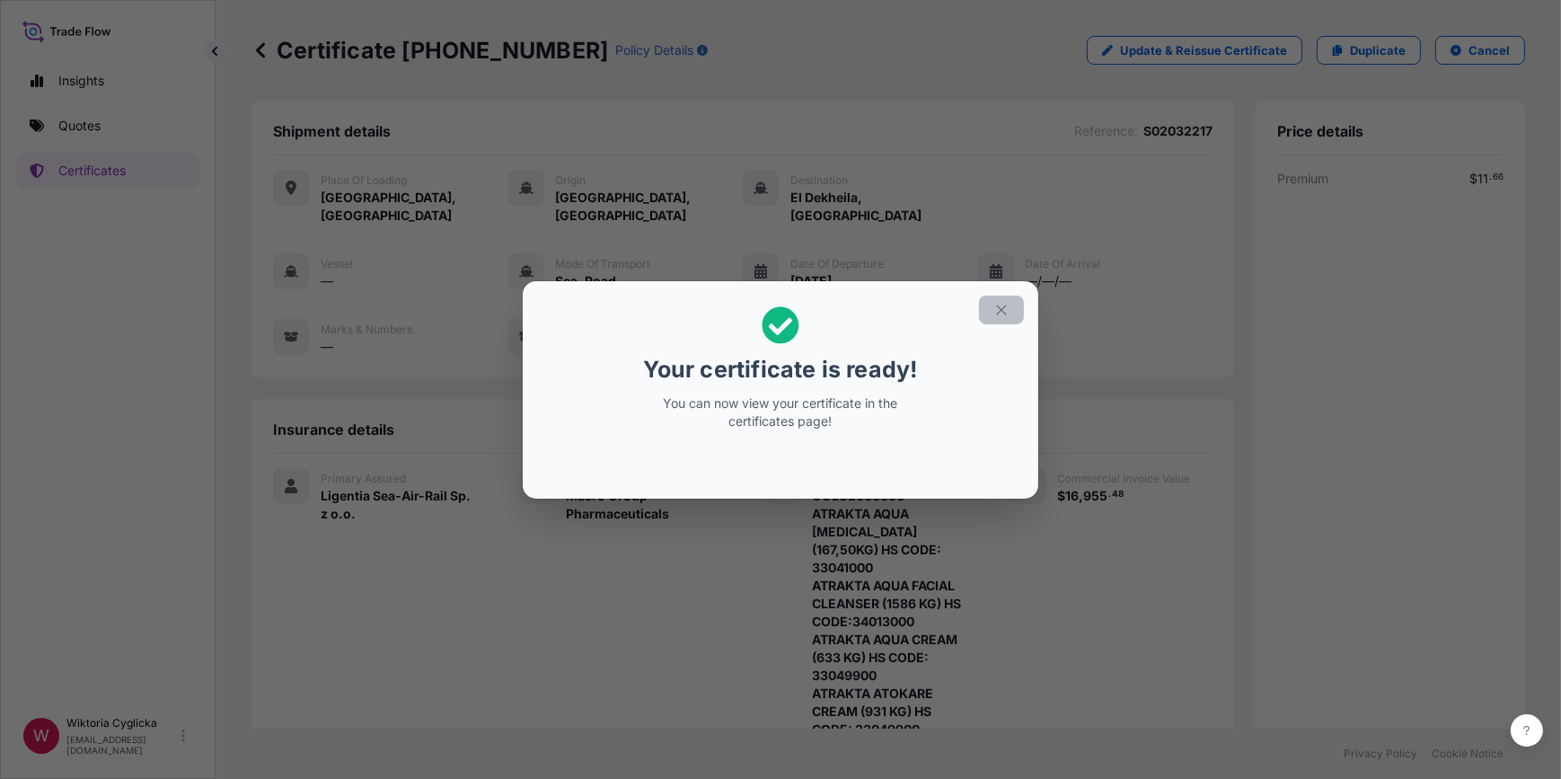
click at [1007, 310] on icon "button" at bounding box center [1001, 310] width 16 height 16
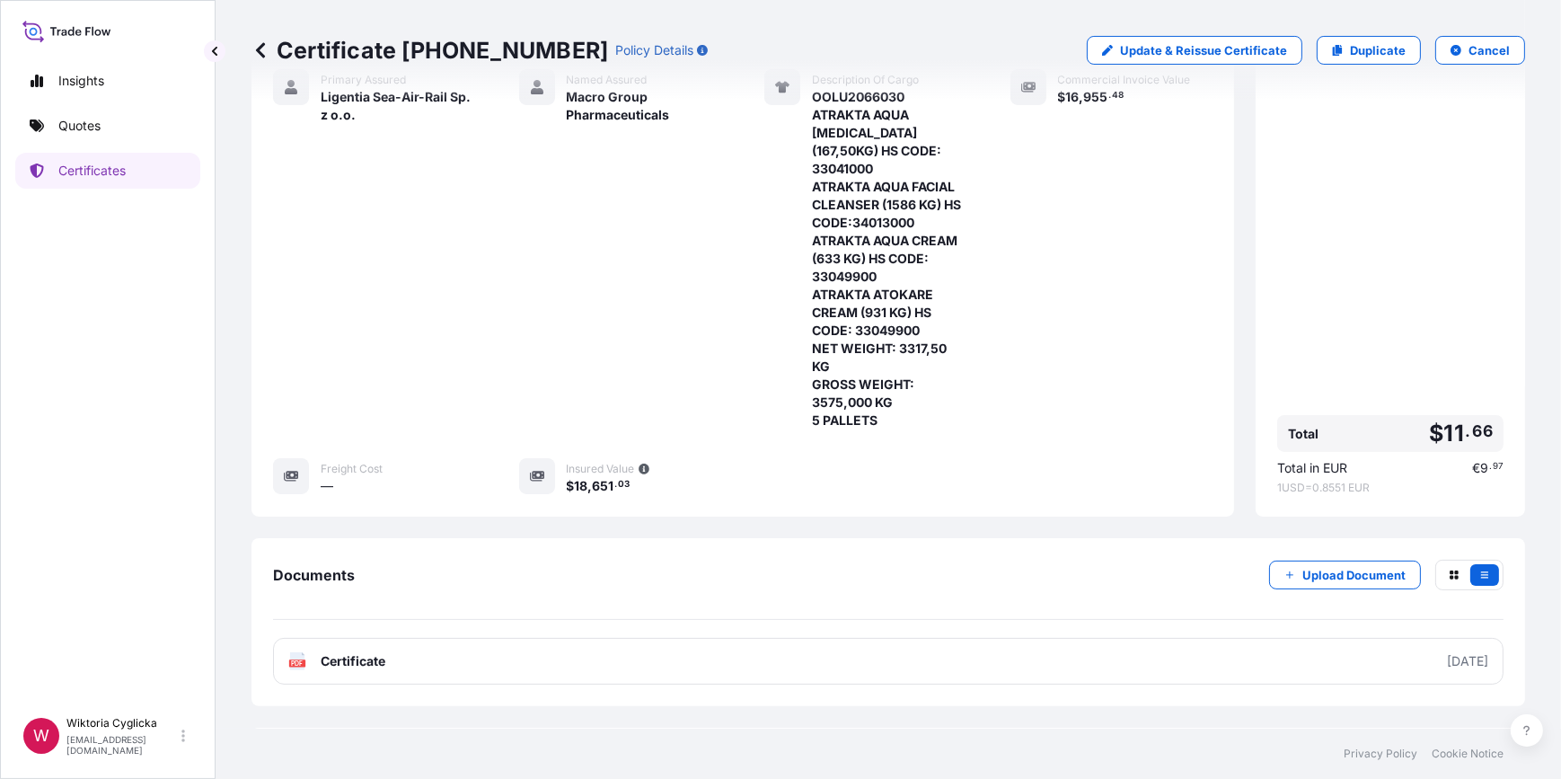
scroll to position [408, 0]
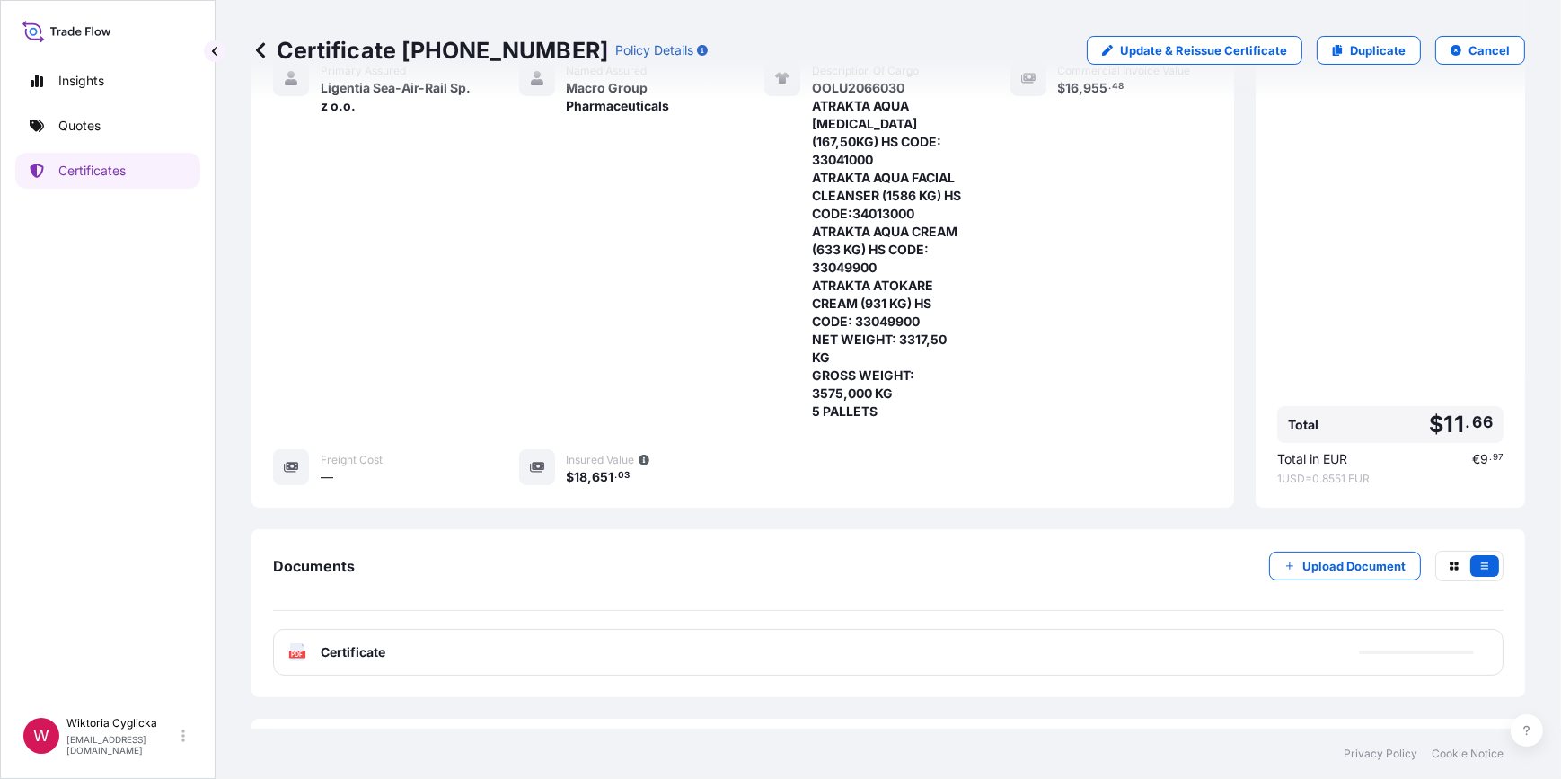
click at [650, 629] on div "PDF Certificate" at bounding box center [888, 652] width 1230 height 47
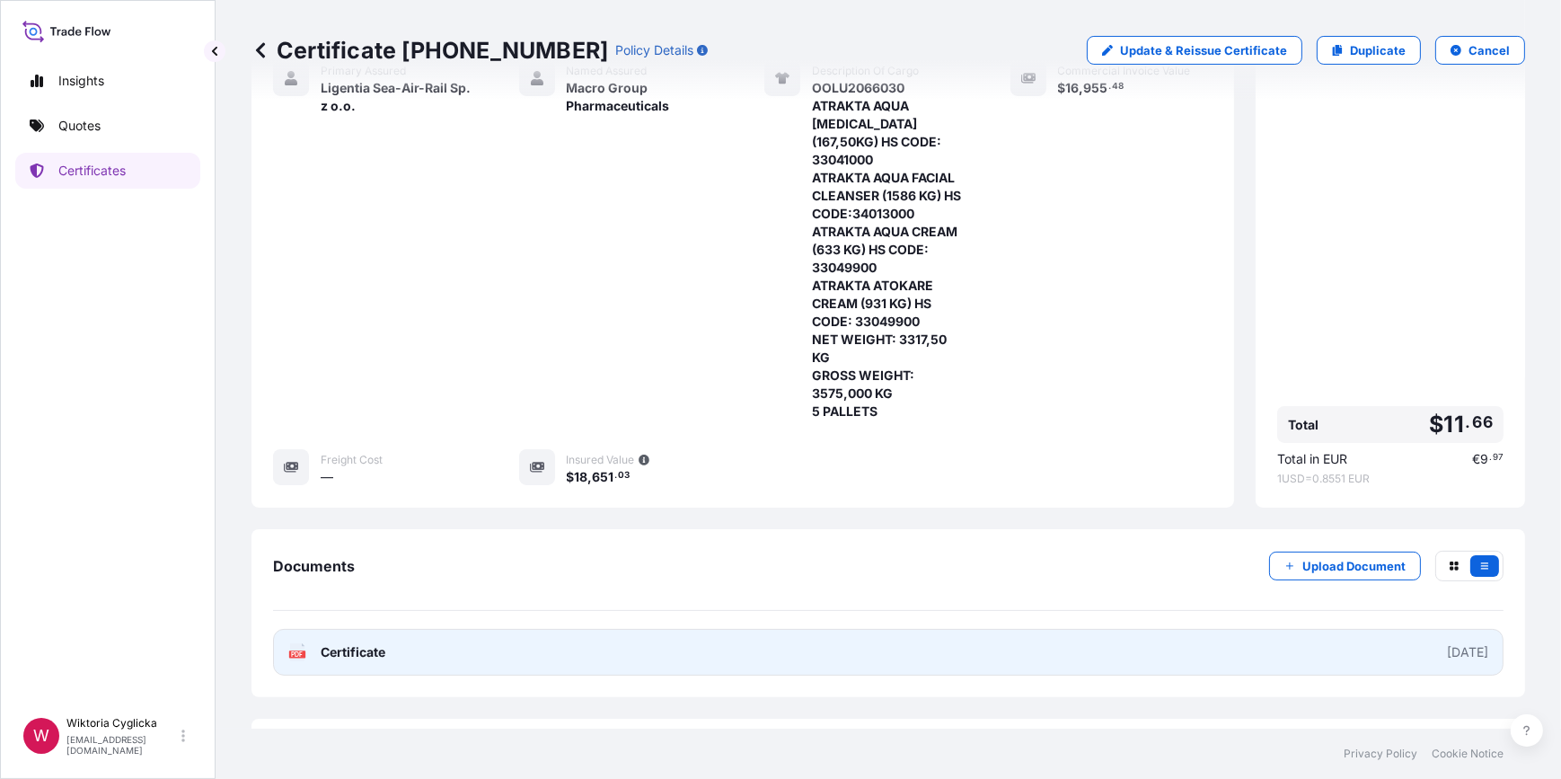
click at [497, 629] on link "PDF Certificate 2025-09-10" at bounding box center [888, 652] width 1230 height 47
